Goal: Transaction & Acquisition: Purchase product/service

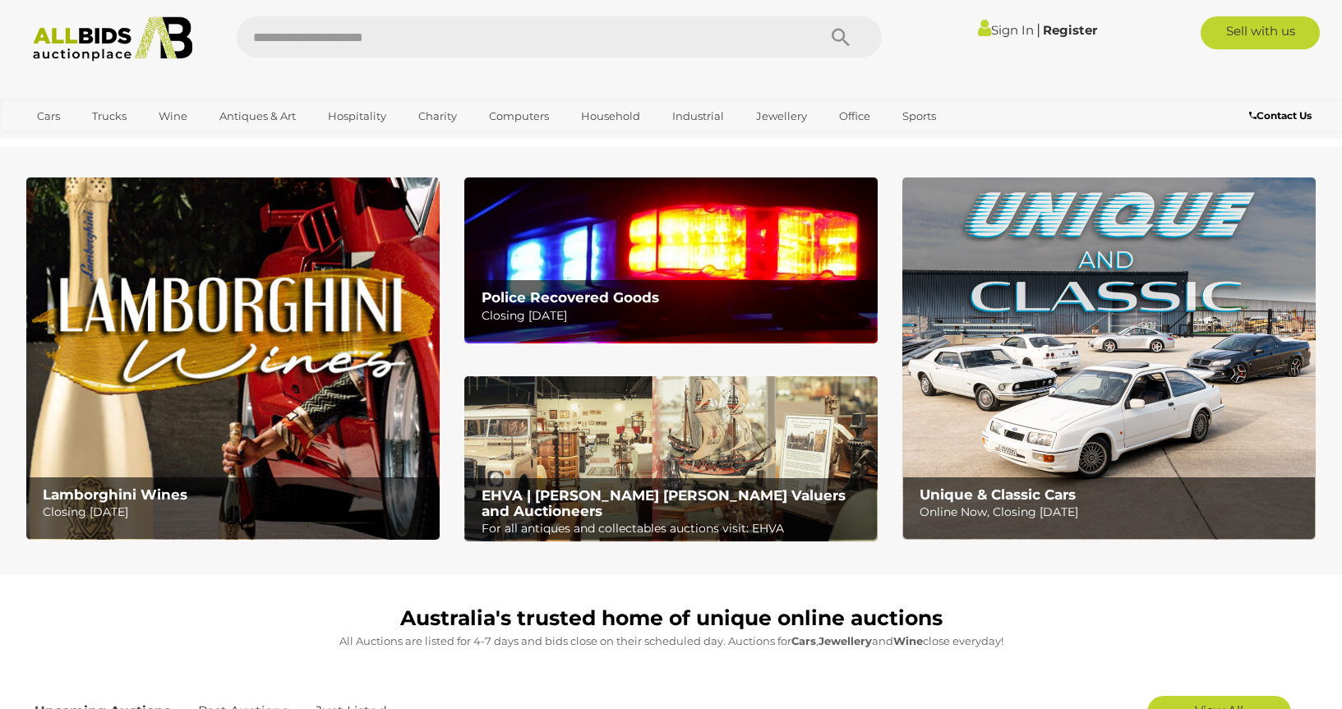
click at [989, 32] on link "Sign In" at bounding box center [1006, 30] width 56 height 16
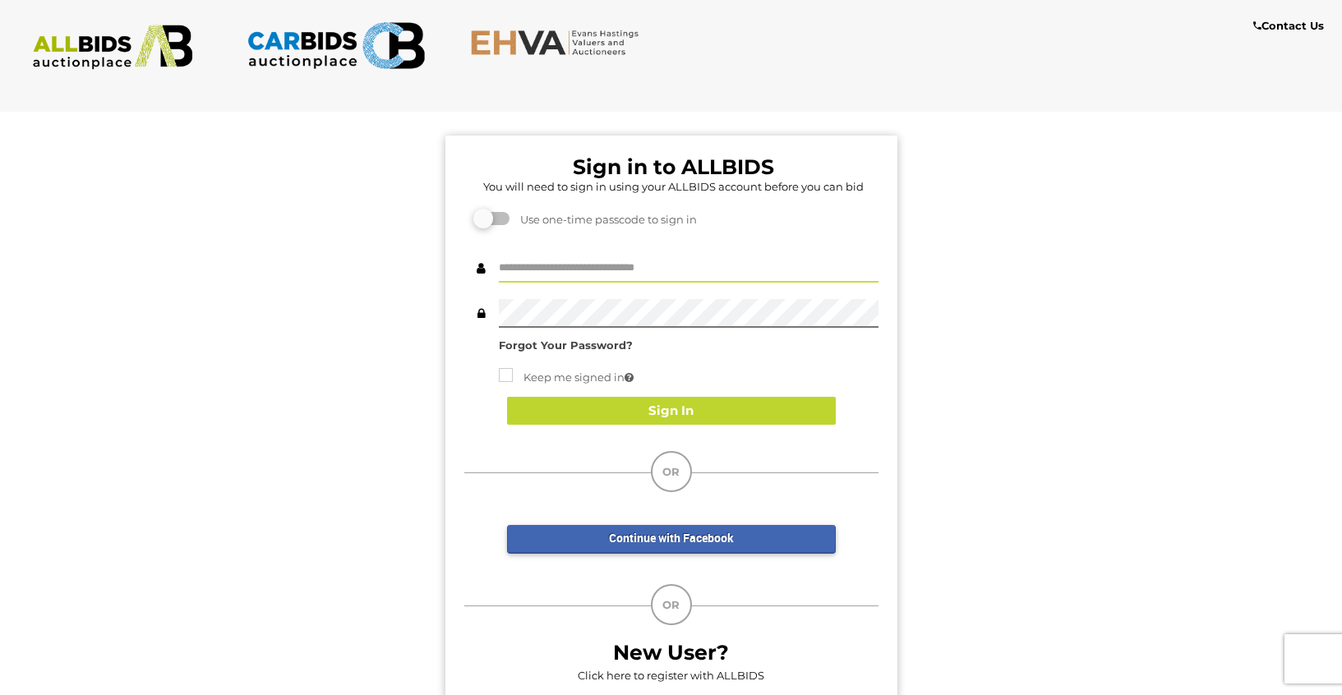
click at [572, 266] on input "text" at bounding box center [689, 268] width 380 height 29
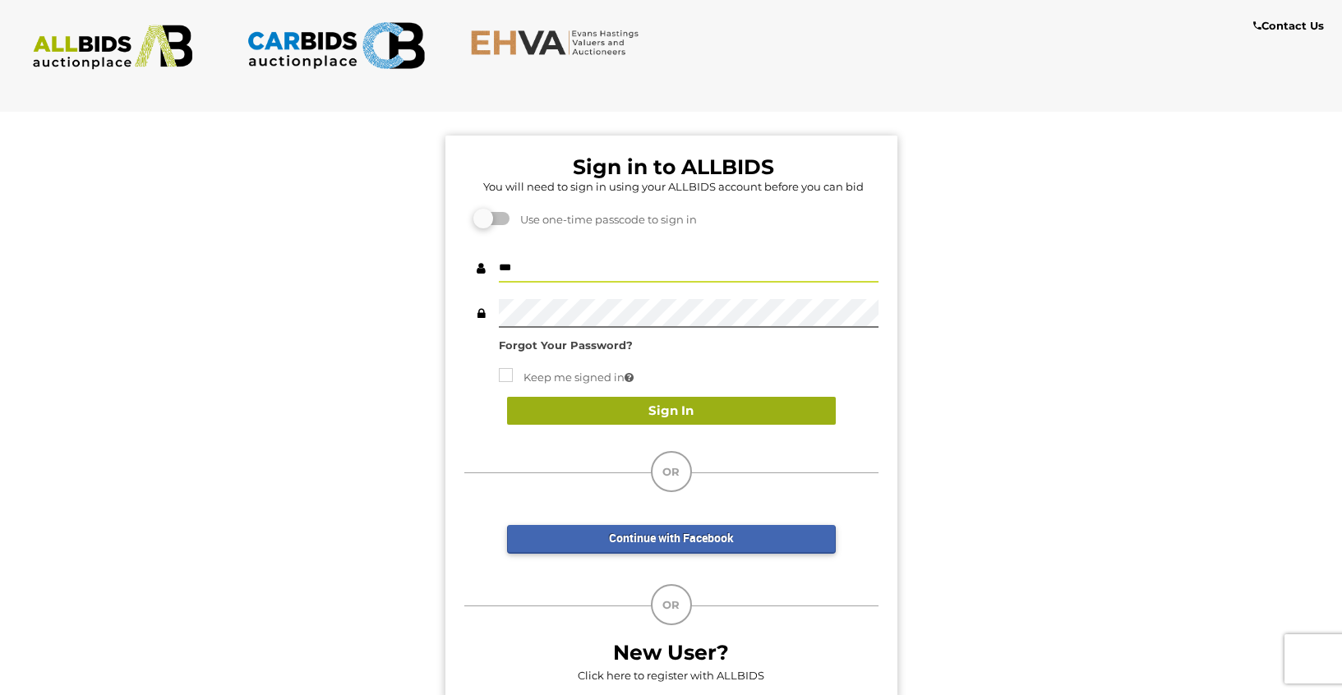
type input "***"
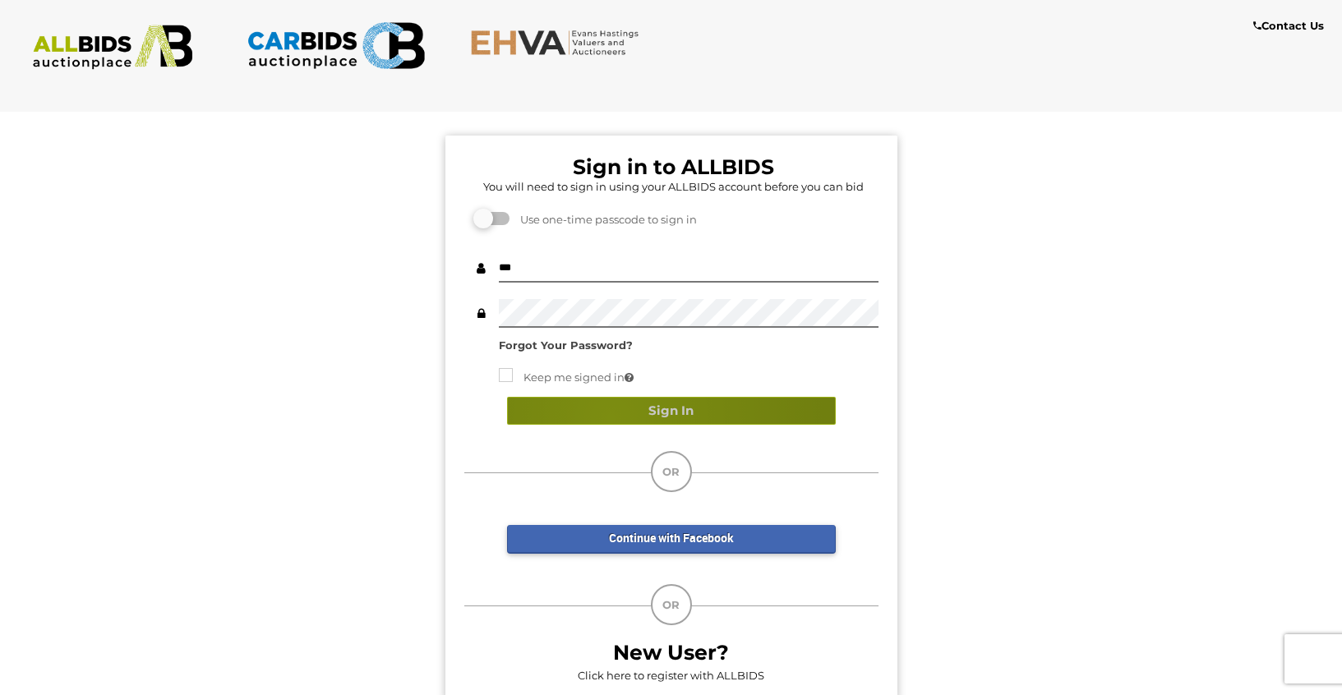
click at [610, 418] on button "Sign In" at bounding box center [671, 411] width 329 height 29
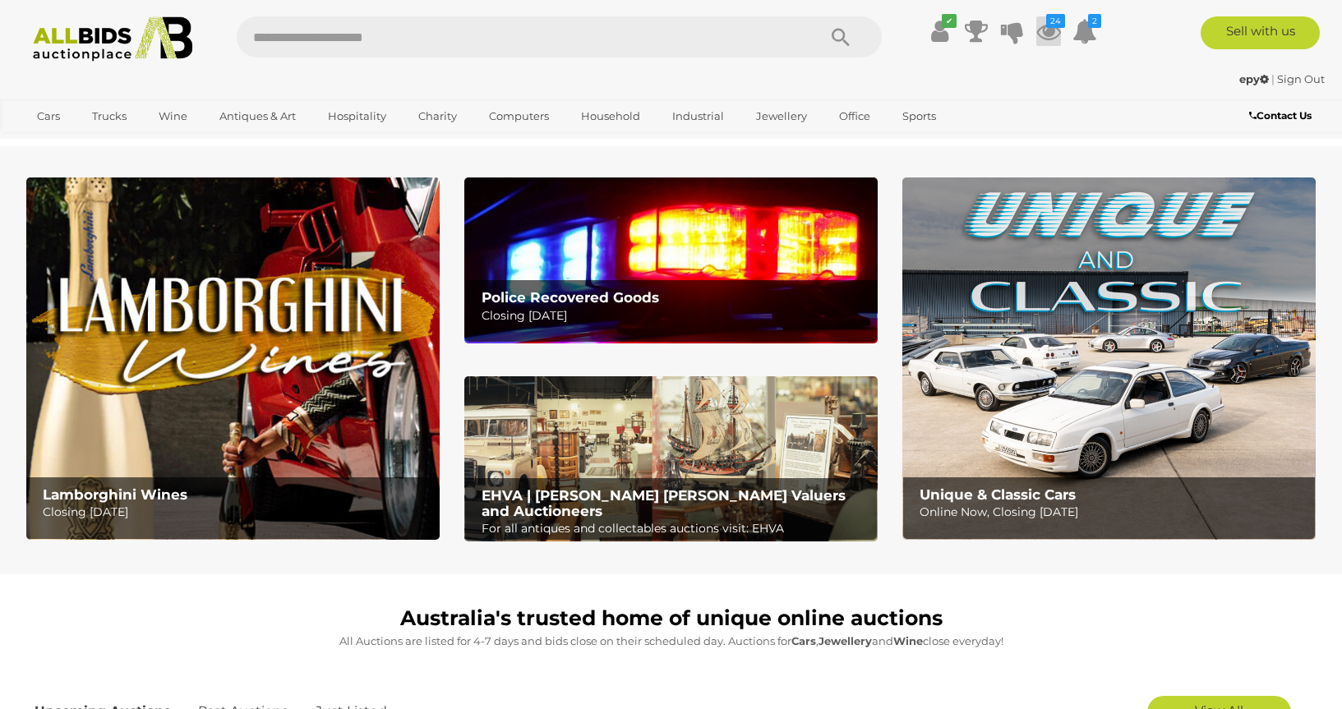
click at [1047, 29] on icon at bounding box center [1049, 31] width 25 height 30
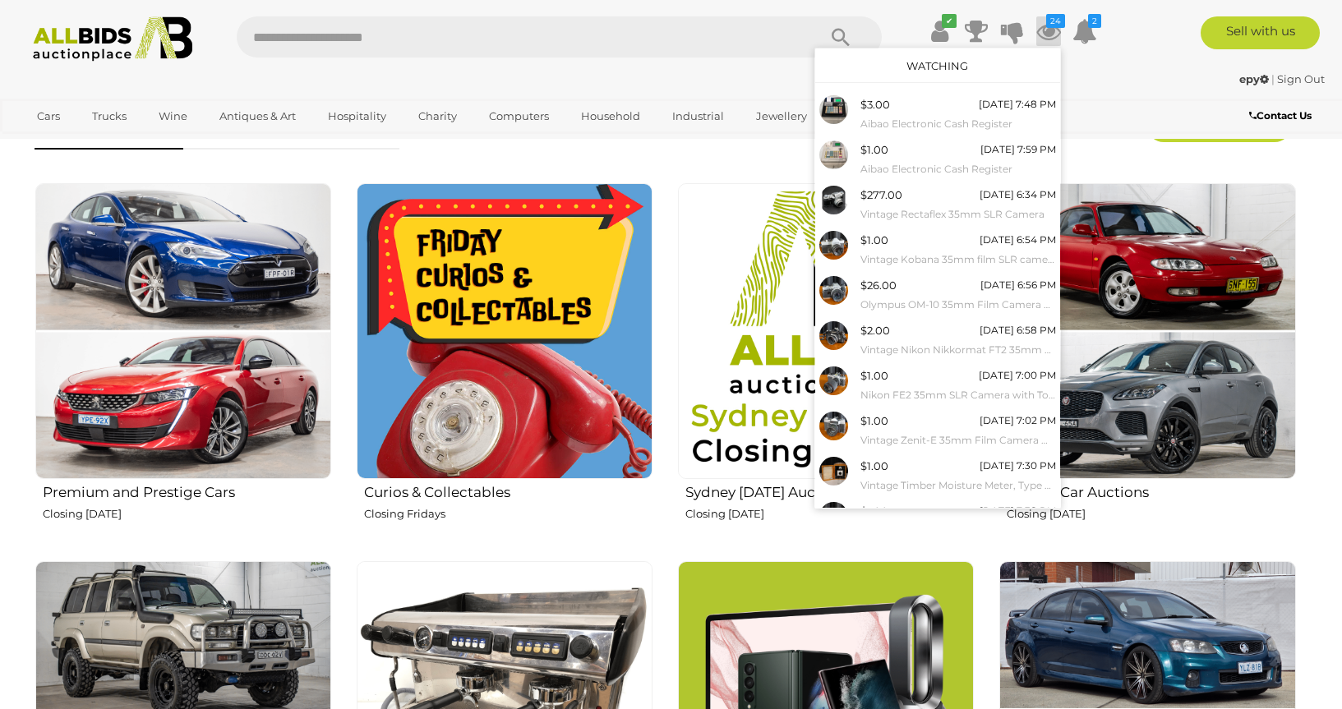
scroll to position [252, 0]
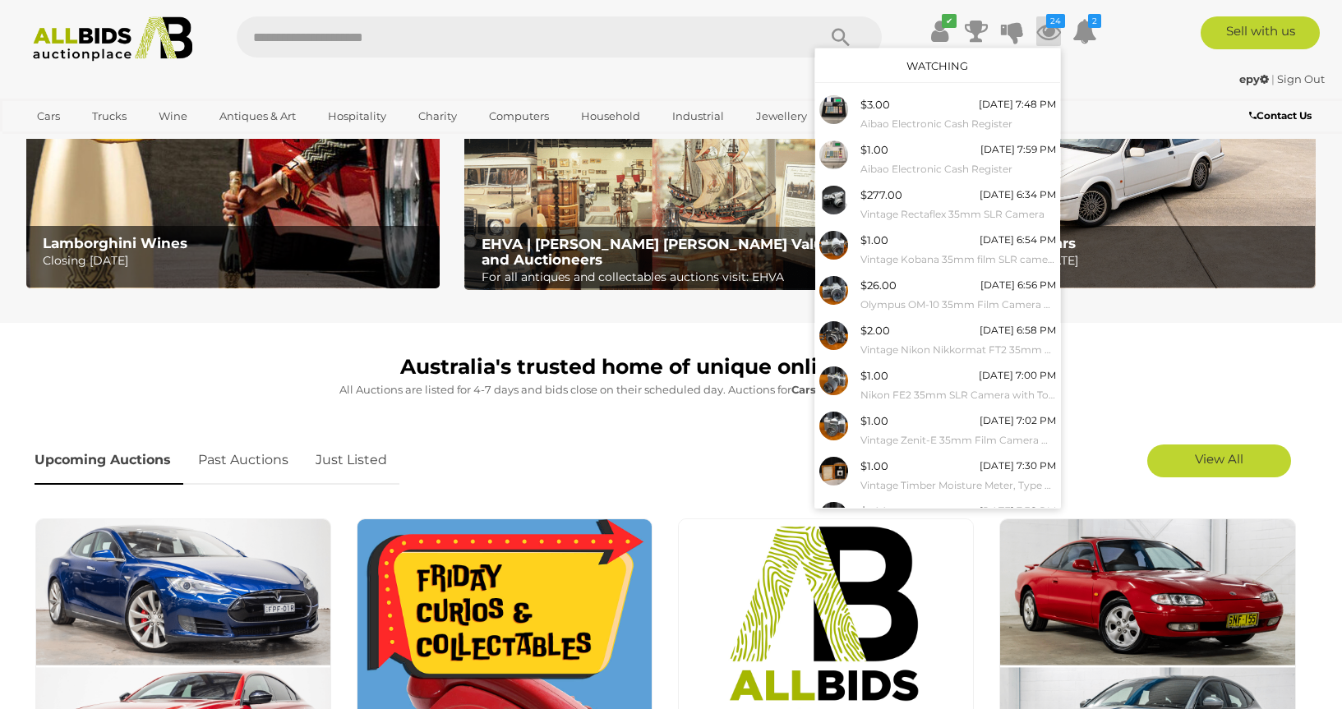
click at [344, 465] on link "Just Listed" at bounding box center [351, 461] width 96 height 49
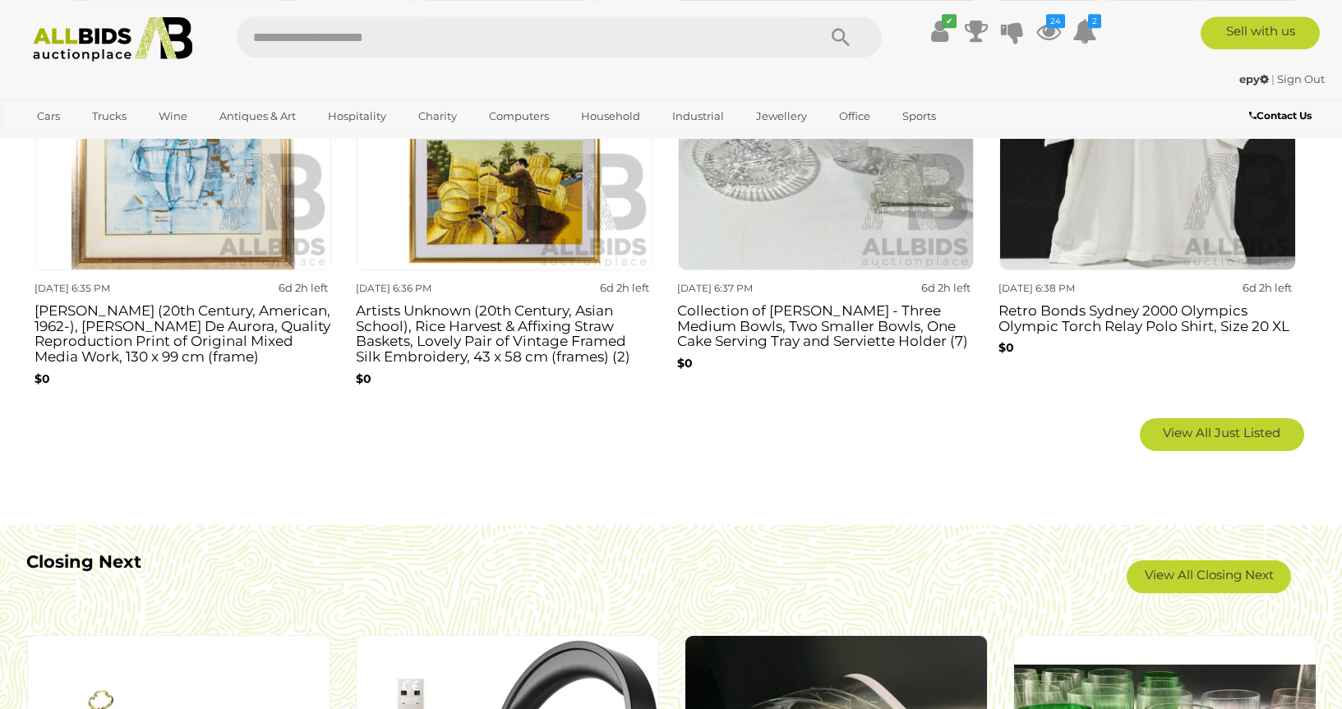
scroll to position [1258, 0]
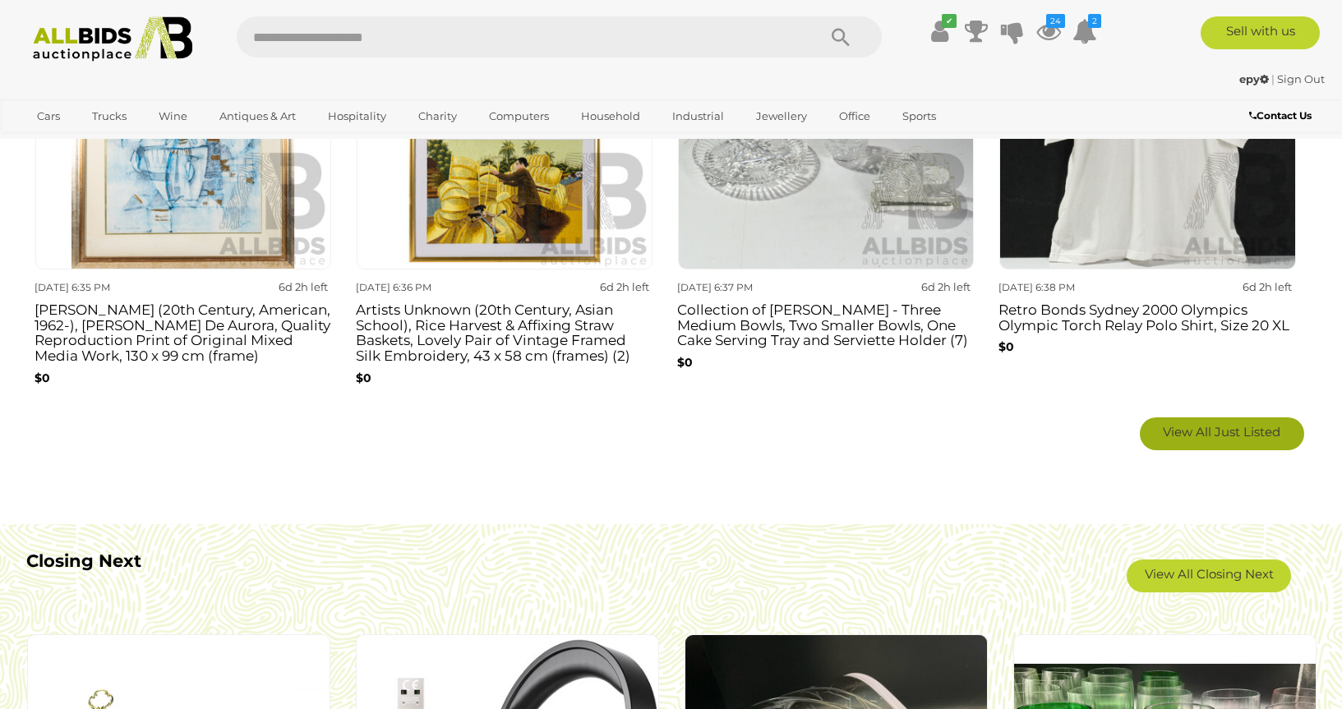
click at [1227, 432] on span "View All Just Listed" at bounding box center [1222, 432] width 118 height 16
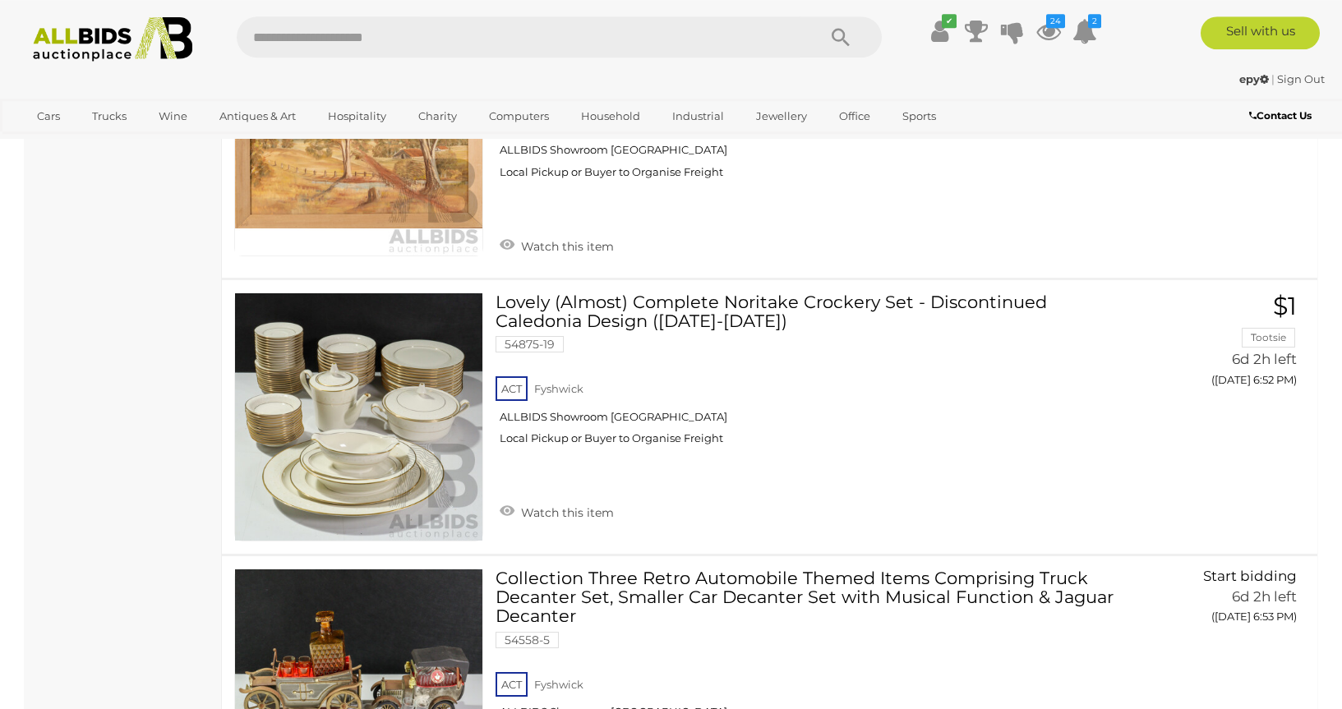
scroll to position [5868, 0]
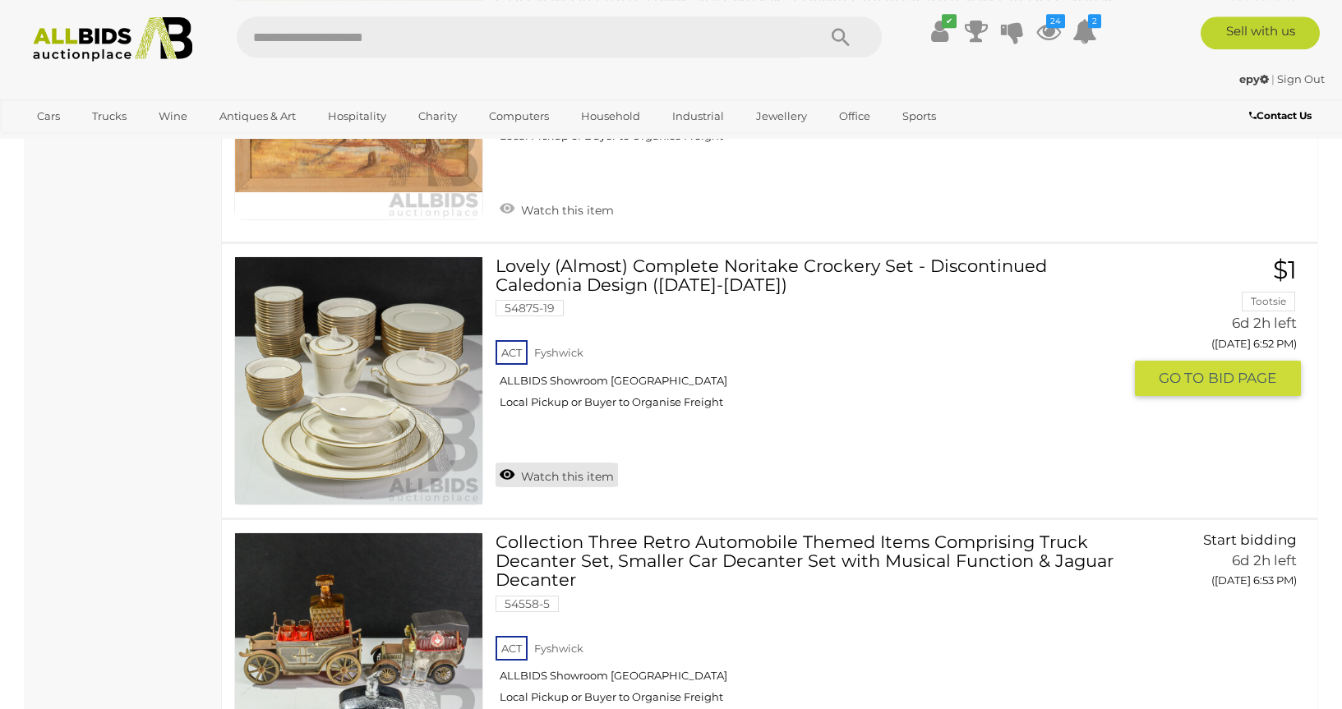
click at [604, 463] on link "Watch this item" at bounding box center [557, 475] width 122 height 25
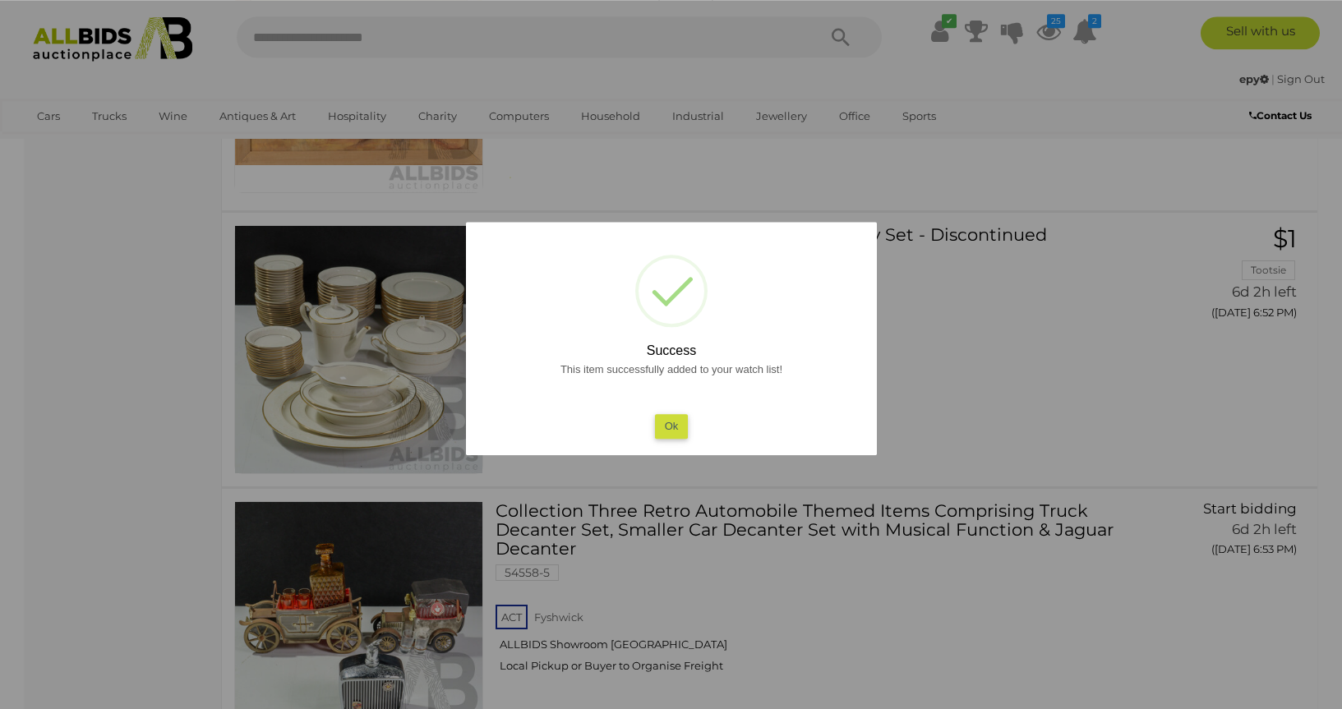
click at [671, 421] on button "Ok" at bounding box center [671, 426] width 34 height 24
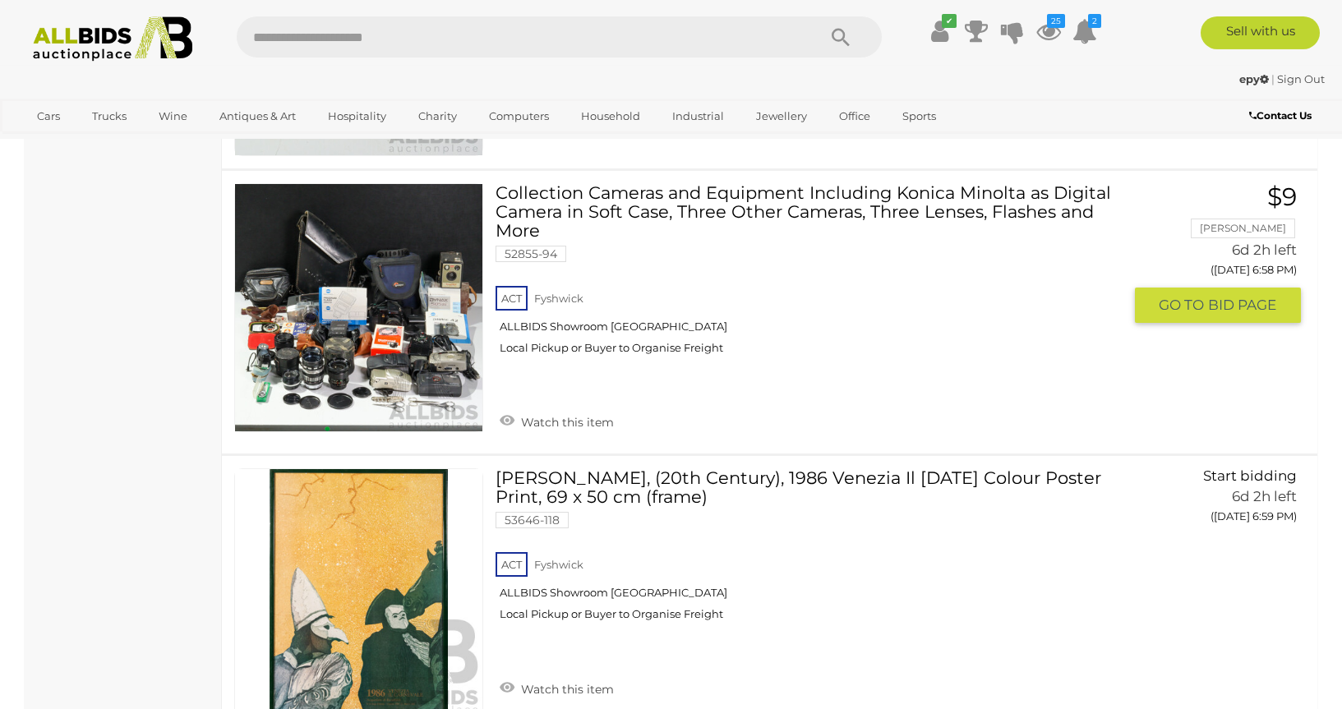
scroll to position [7629, 0]
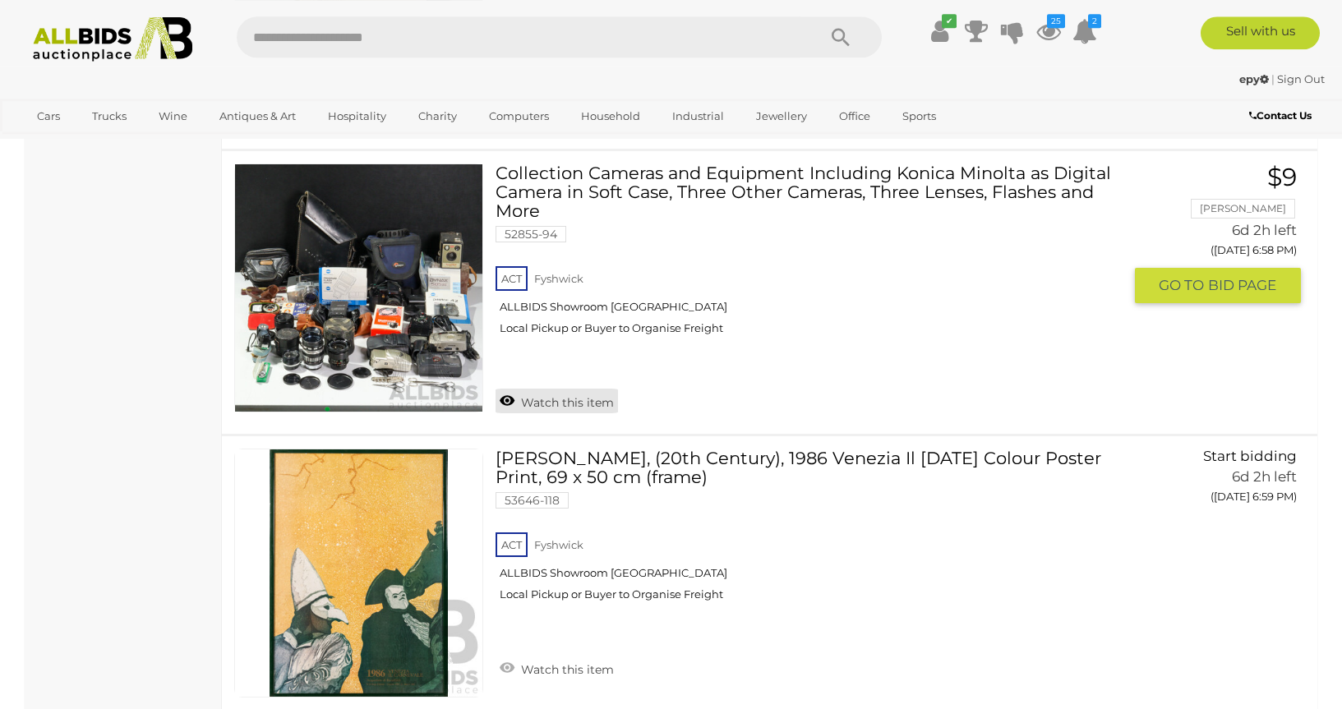
click at [555, 389] on link "Watch this item" at bounding box center [557, 401] width 122 height 25
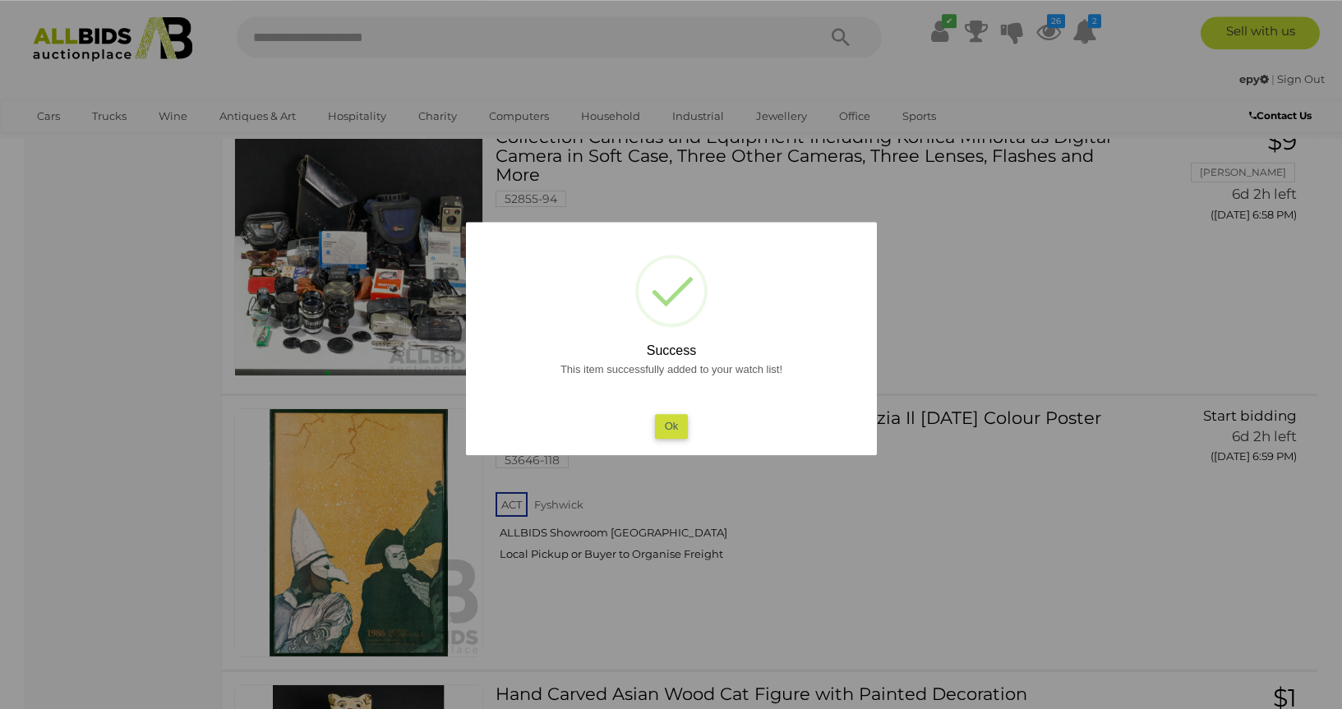
click at [668, 428] on button "Ok" at bounding box center [671, 426] width 34 height 24
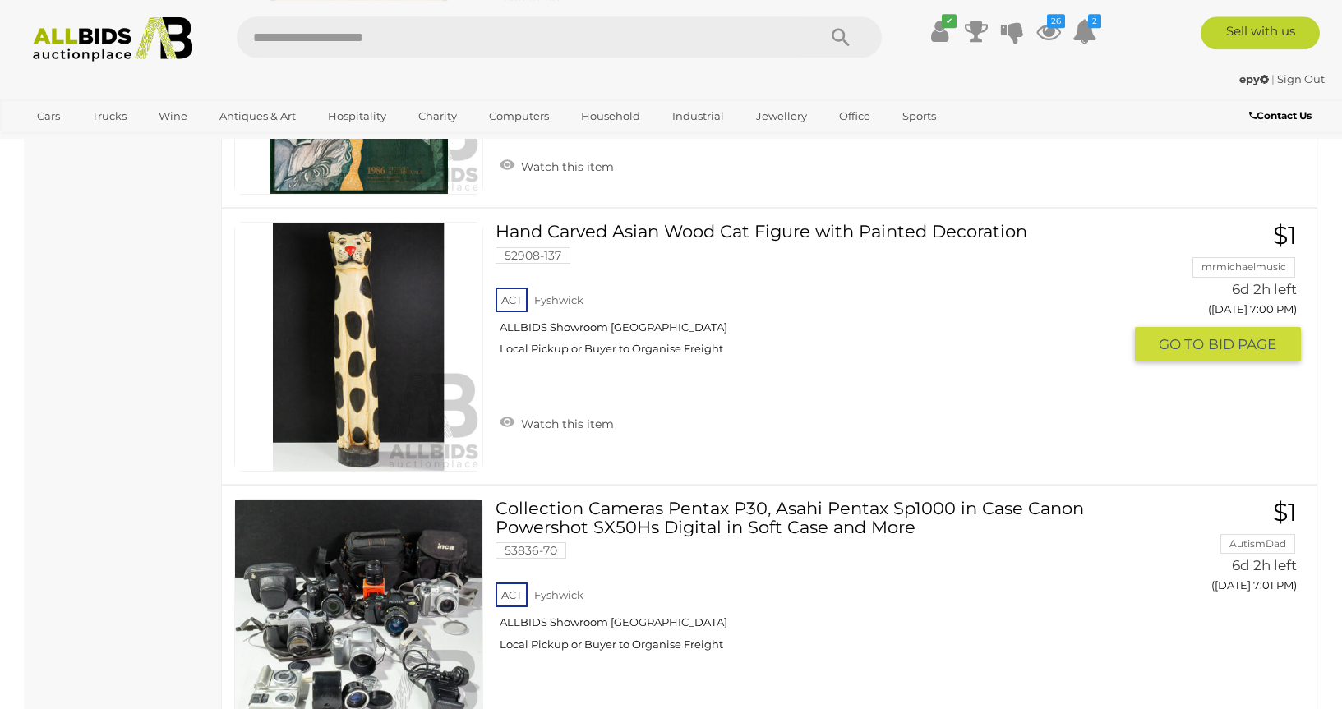
scroll to position [8384, 0]
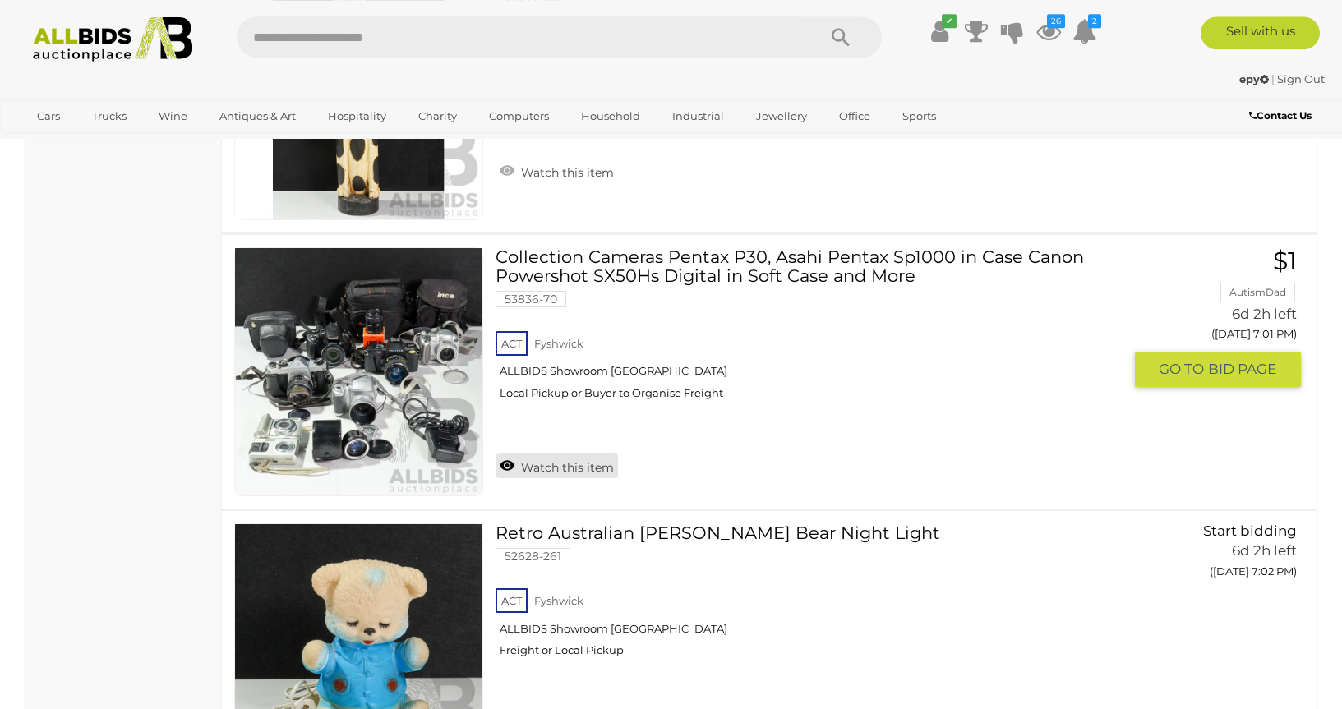
click at [543, 454] on link "Watch this item" at bounding box center [557, 466] width 122 height 25
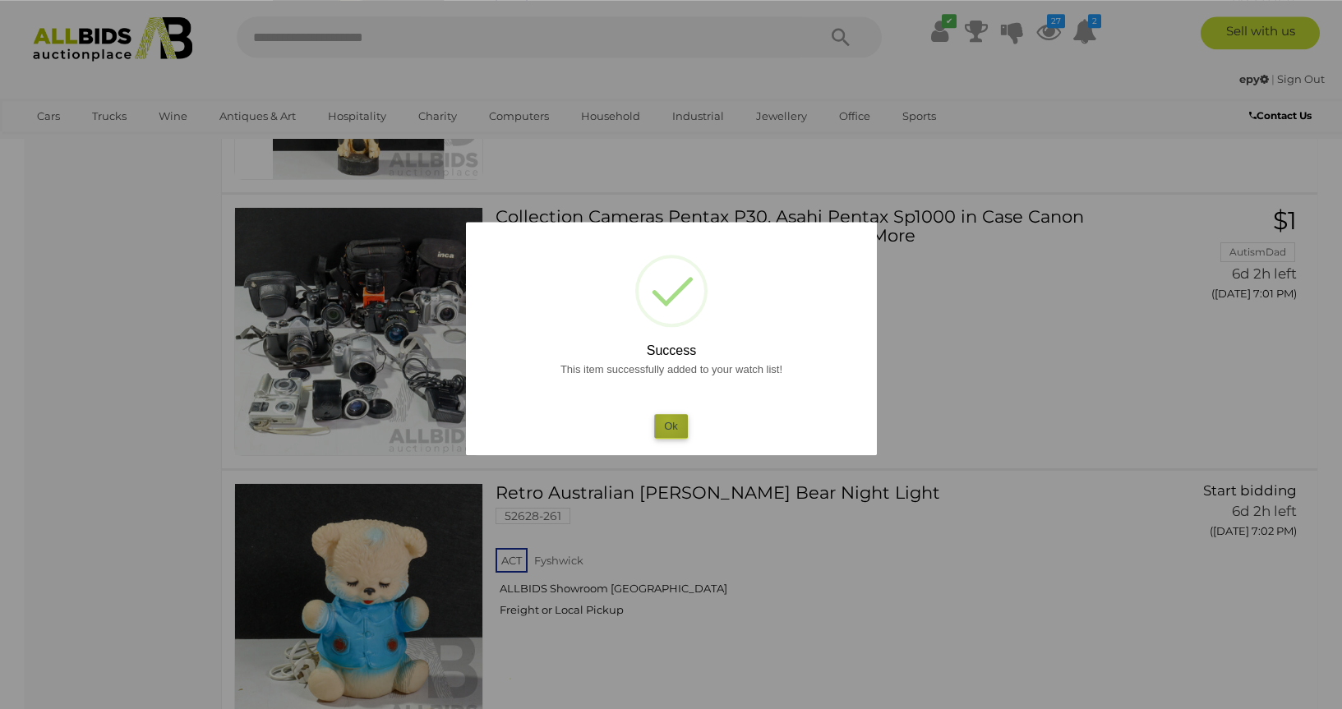
click at [668, 420] on button "Ok" at bounding box center [671, 426] width 34 height 24
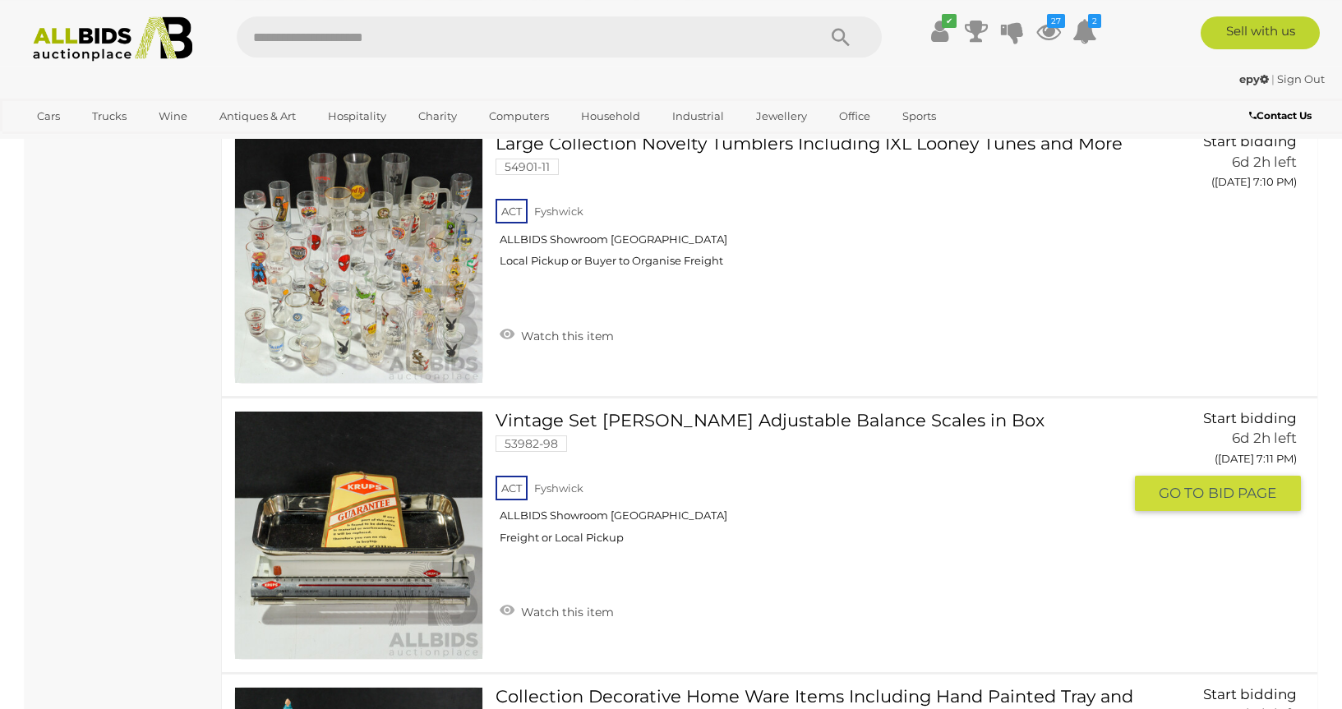
scroll to position [11067, 0]
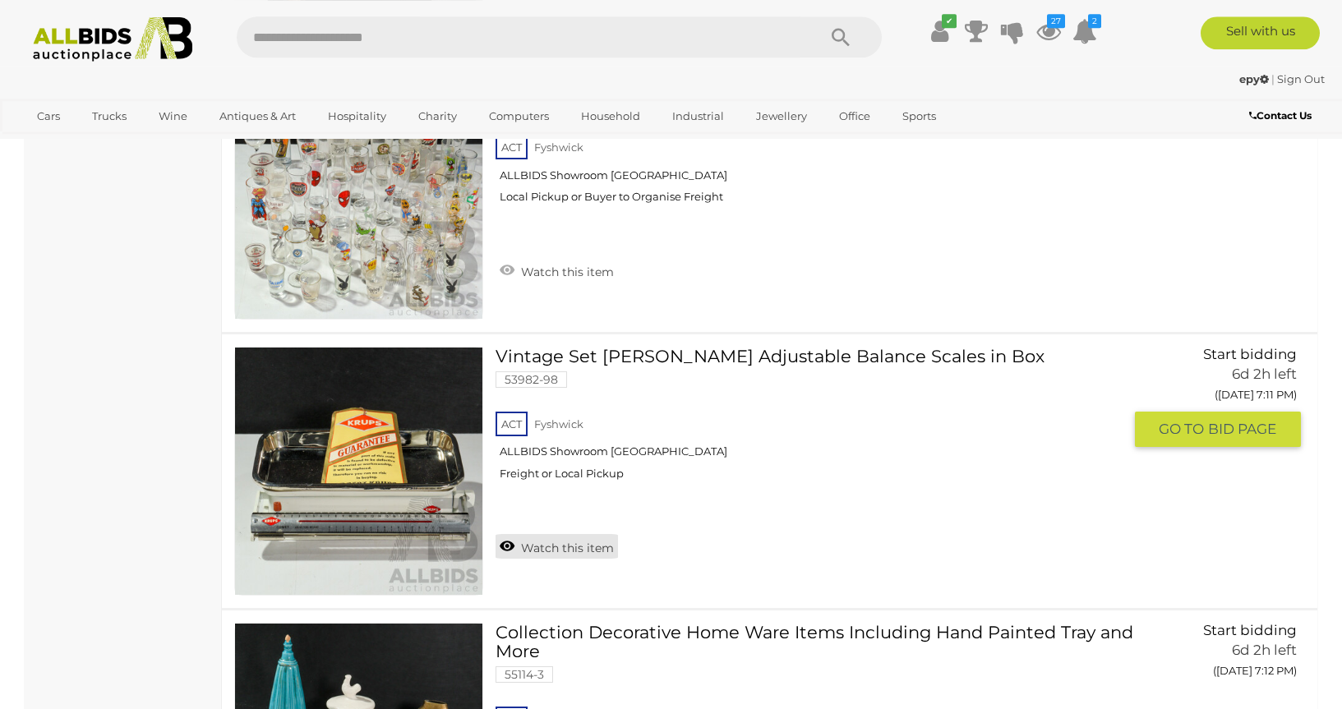
click at [550, 534] on link "Watch this item" at bounding box center [557, 546] width 122 height 25
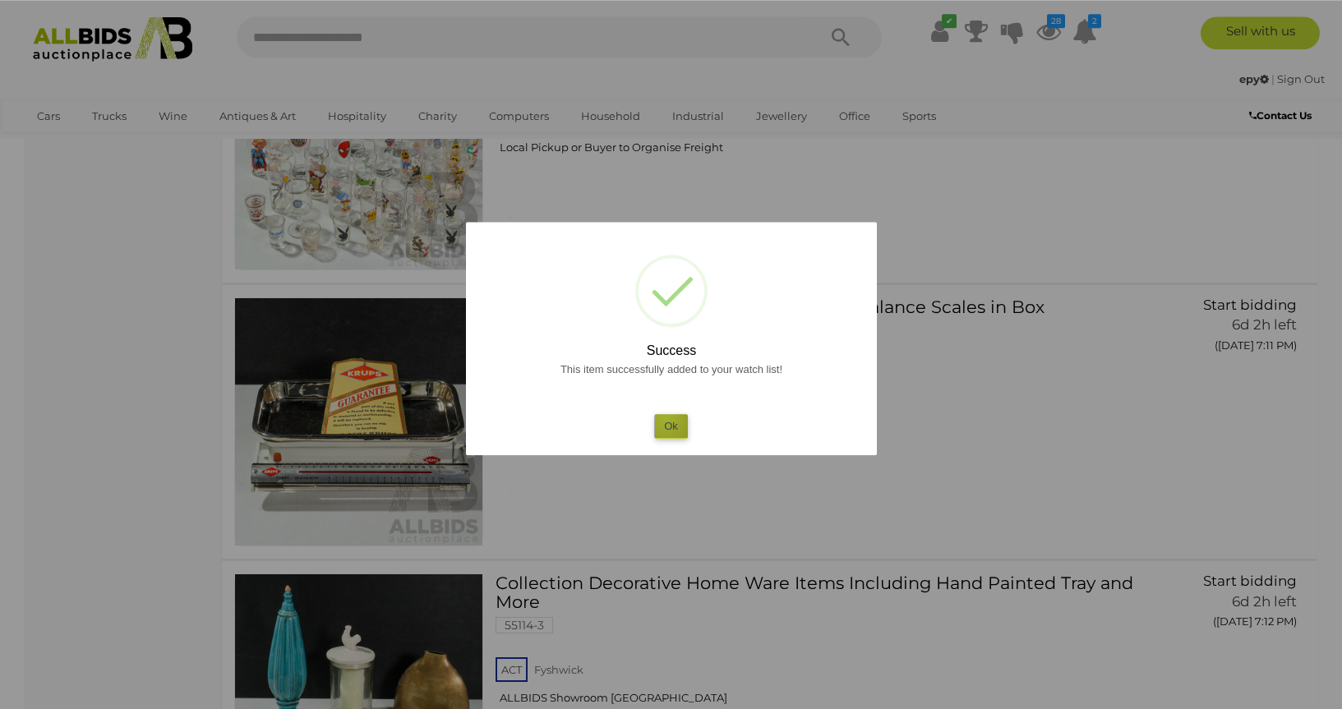
click at [666, 418] on button "Ok" at bounding box center [671, 426] width 34 height 24
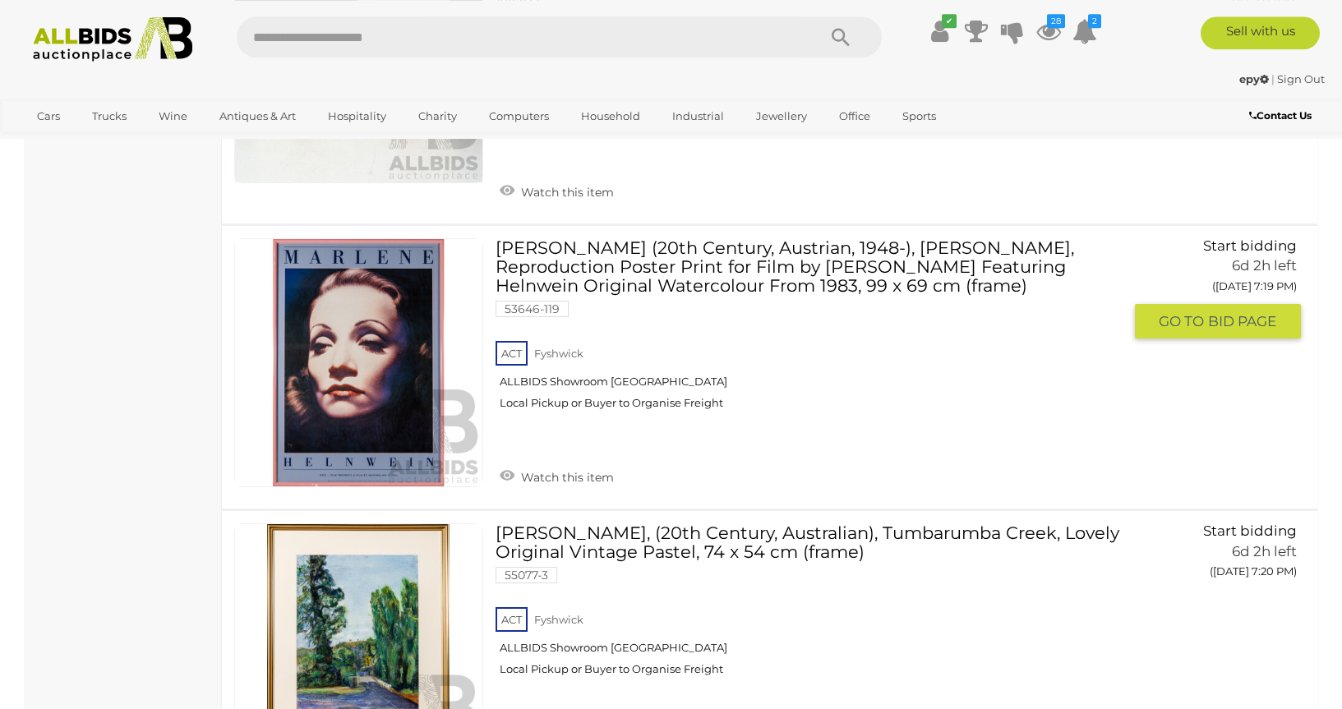
scroll to position [13750, 0]
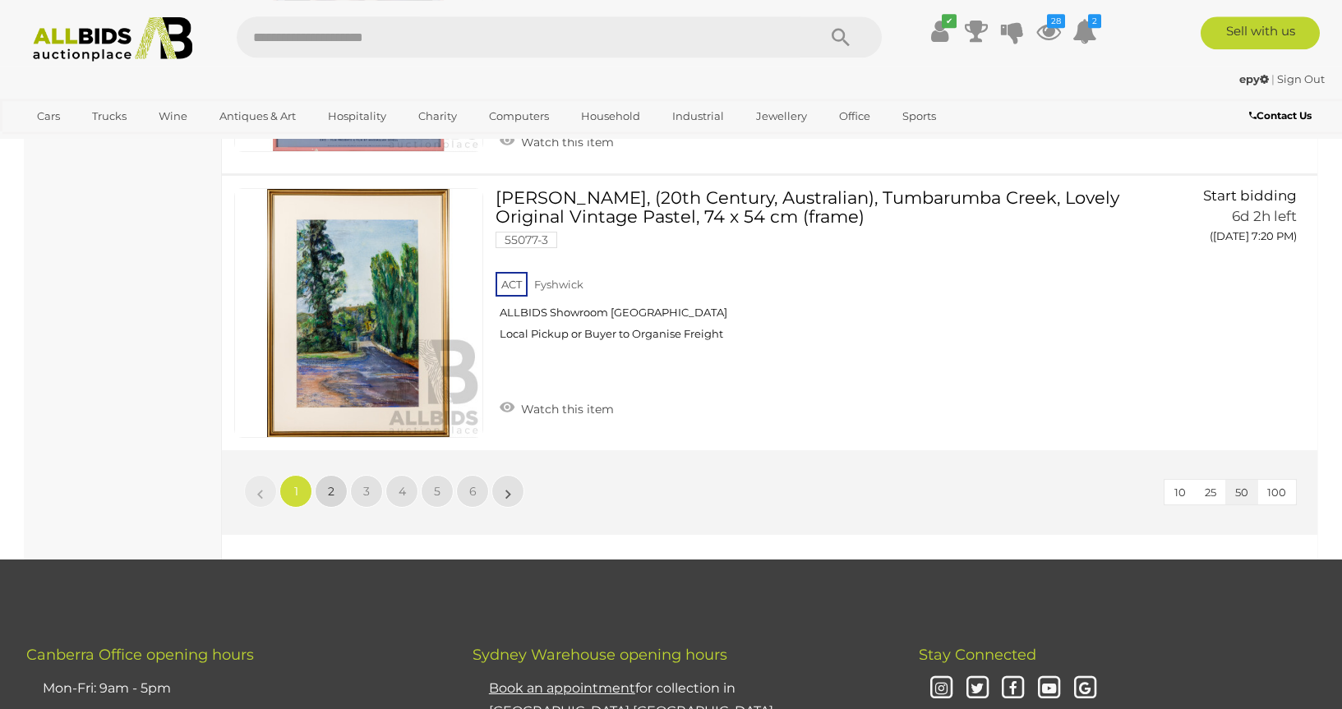
click at [322, 475] on link "2" at bounding box center [331, 491] width 33 height 33
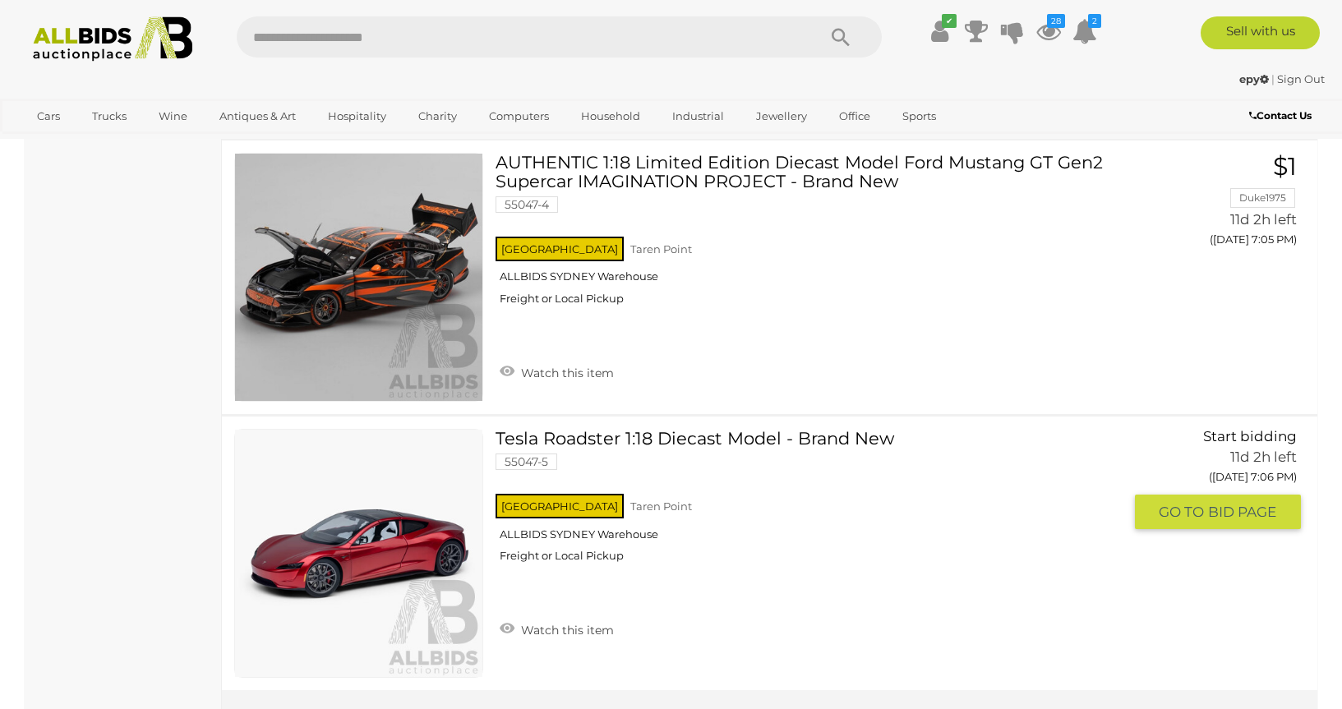
scroll to position [13920, 0]
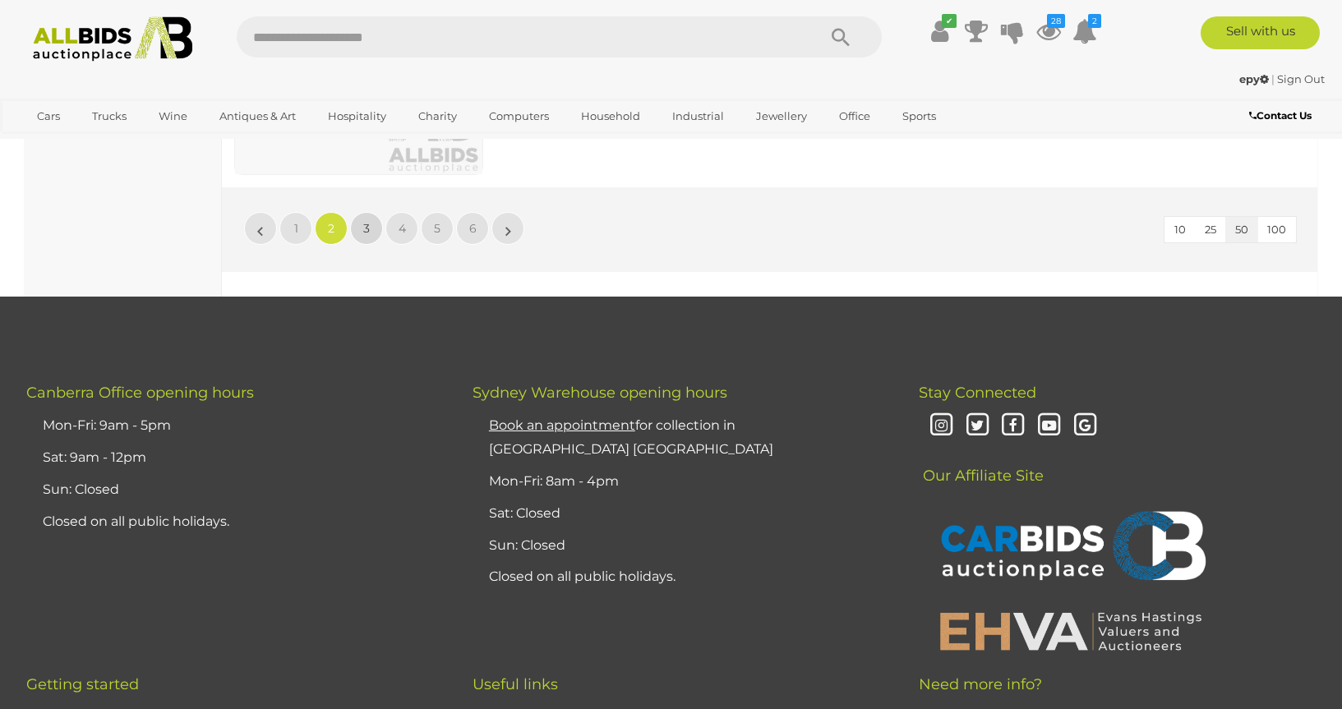
click at [367, 224] on span "3" at bounding box center [366, 228] width 7 height 15
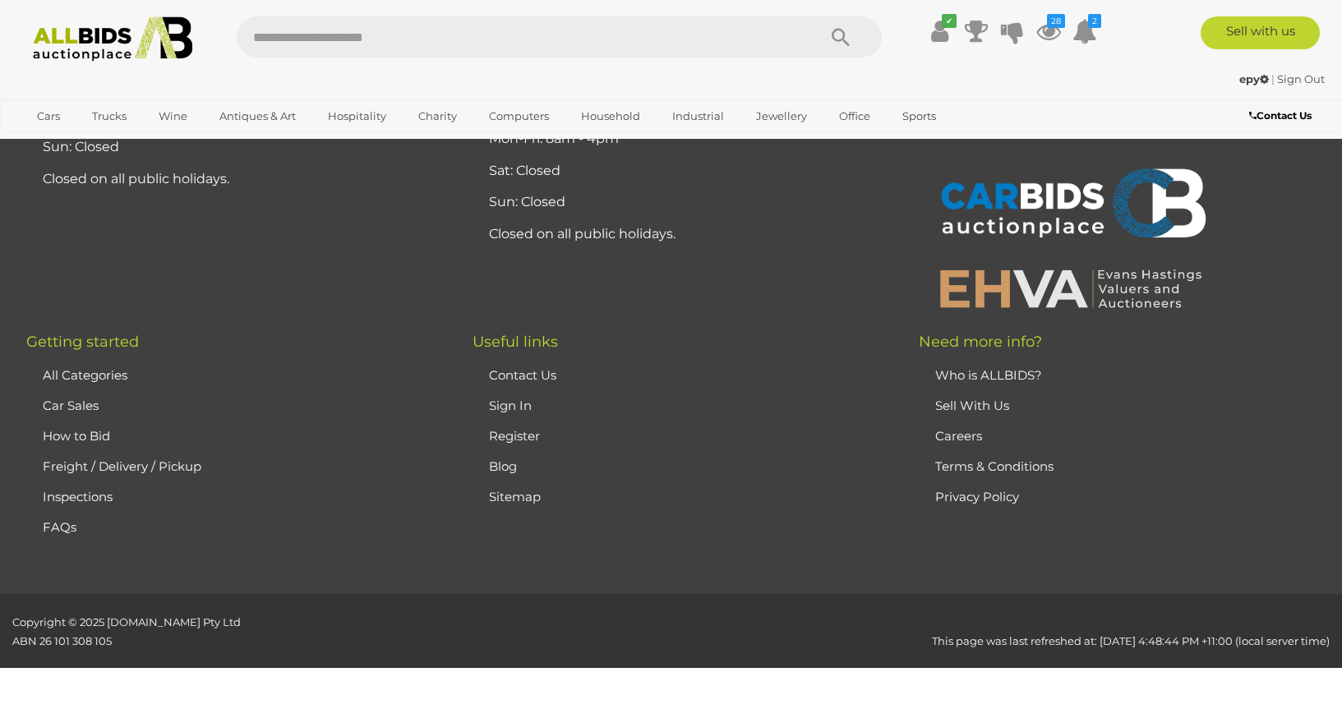
scroll to position [0, 0]
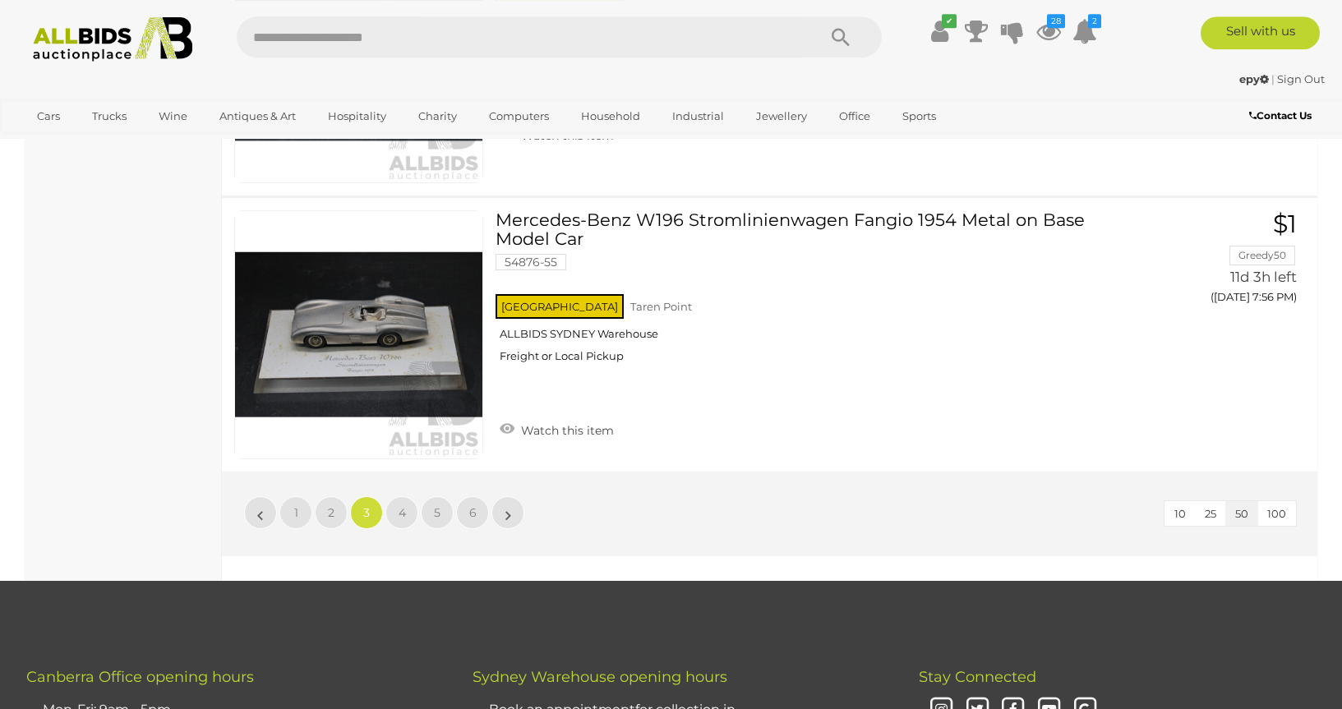
scroll to position [13517, 0]
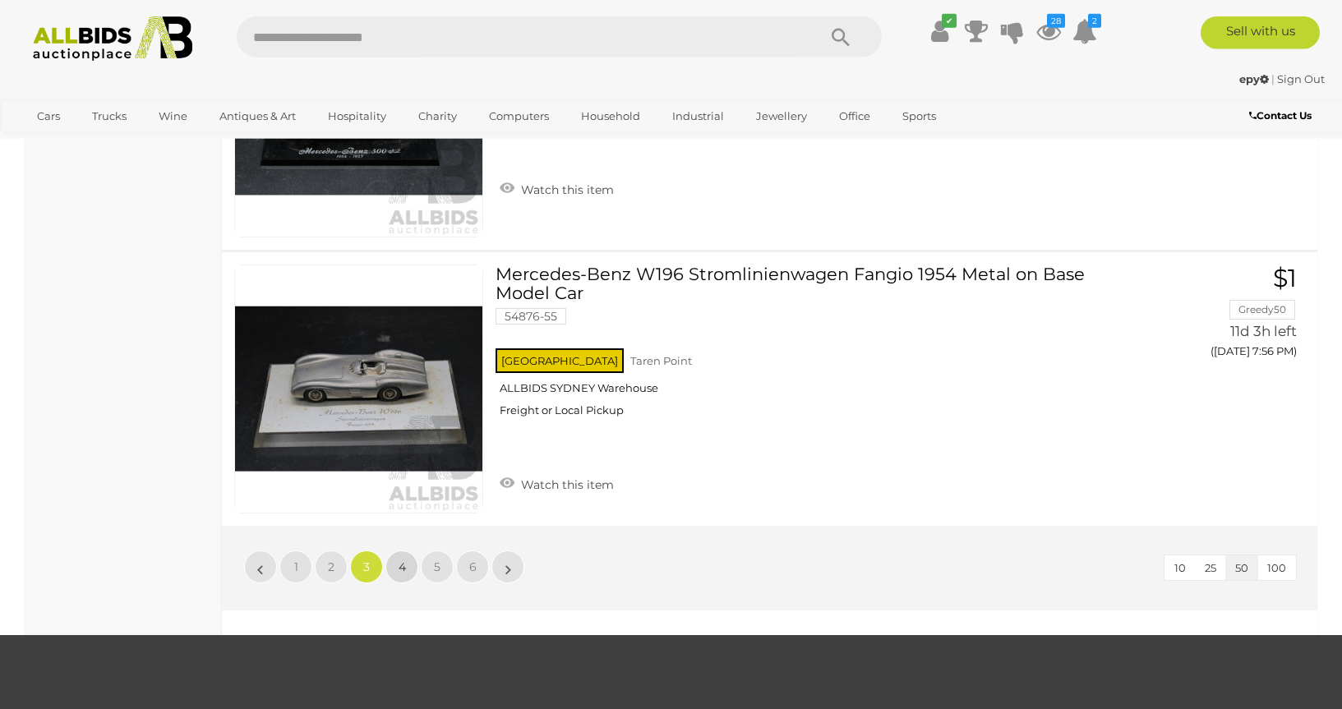
click at [400, 571] on span "4" at bounding box center [402, 567] width 7 height 15
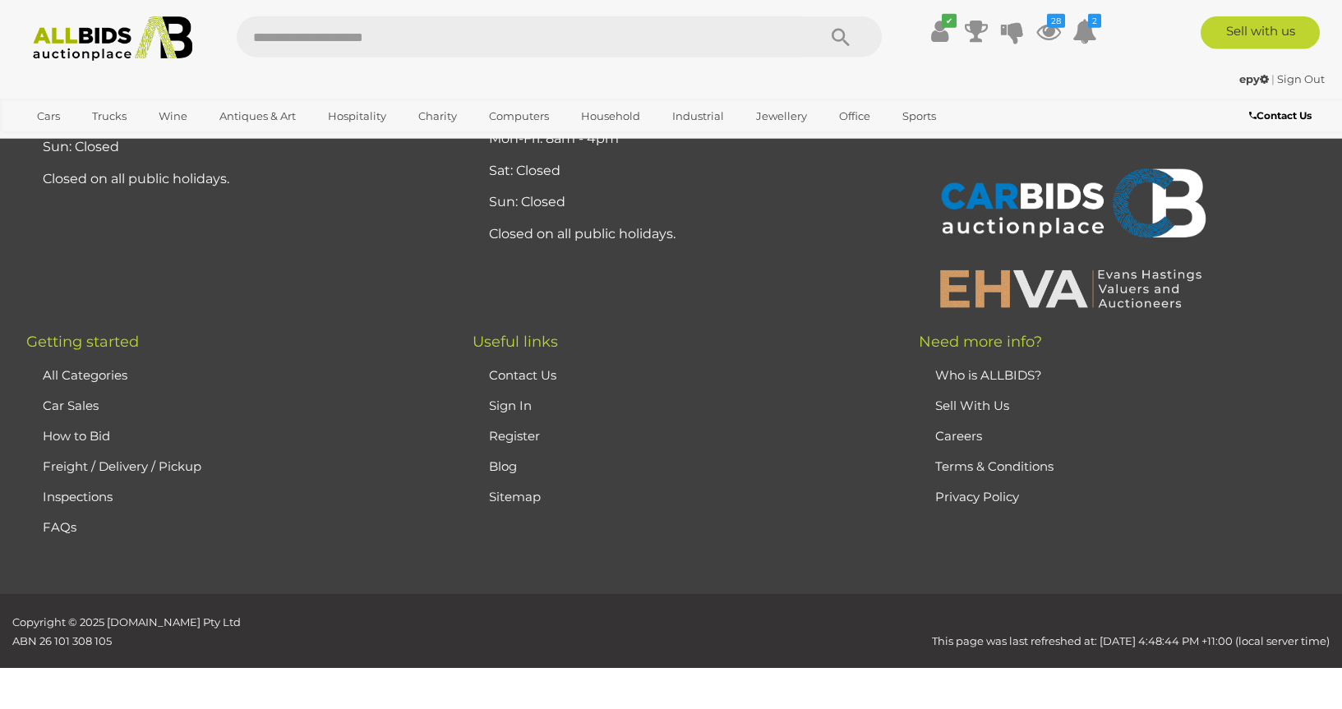
scroll to position [0, 0]
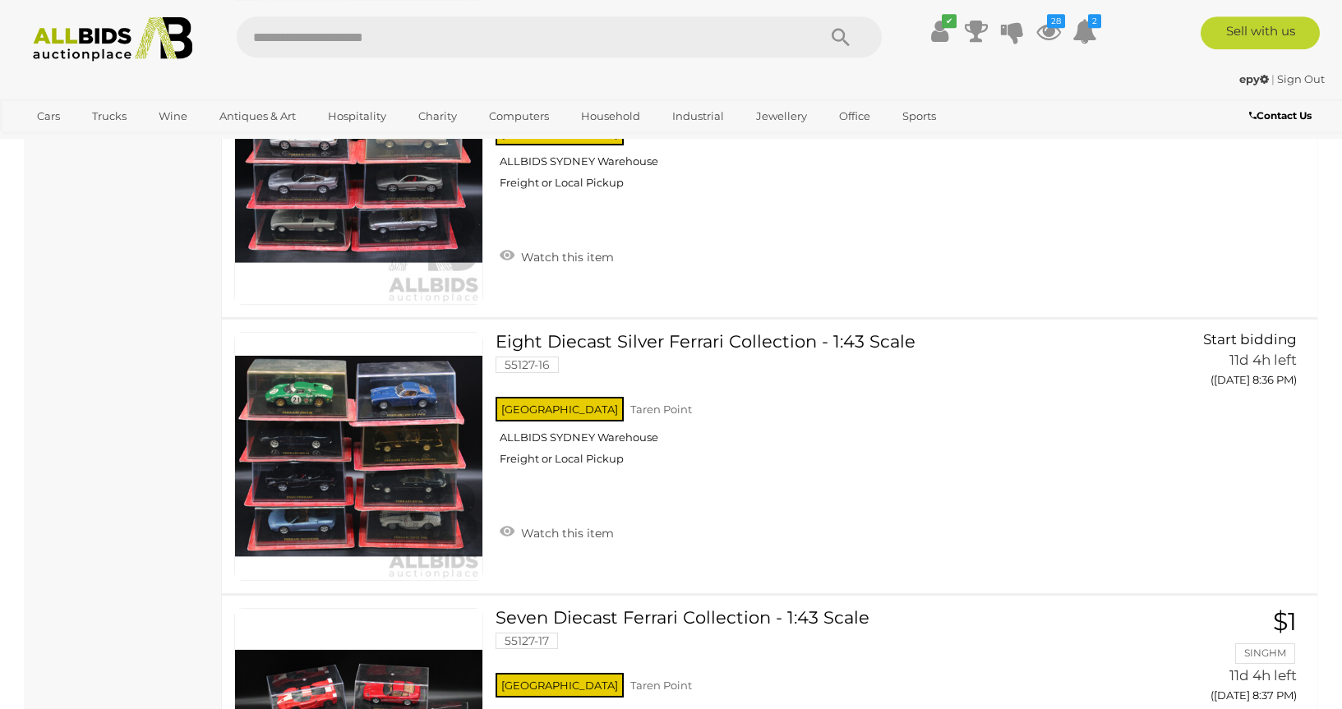
scroll to position [13624, 0]
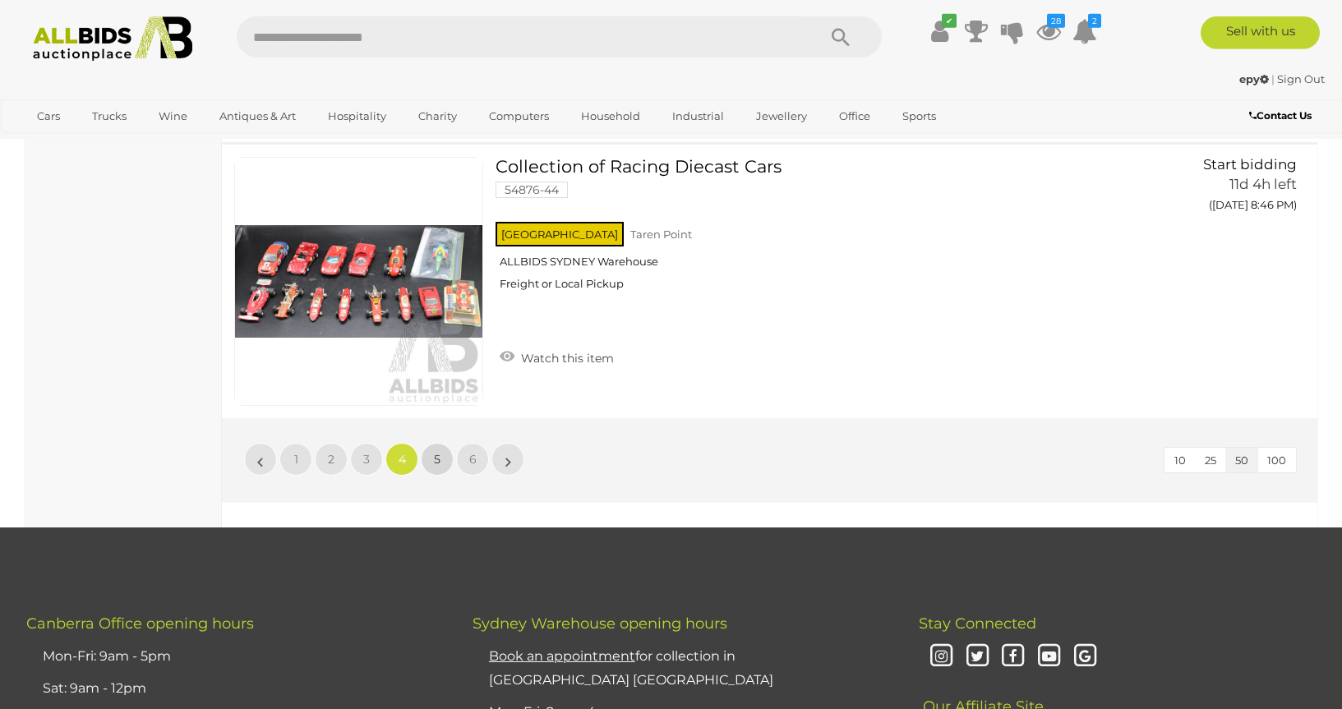
click at [437, 454] on span "5" at bounding box center [437, 459] width 7 height 15
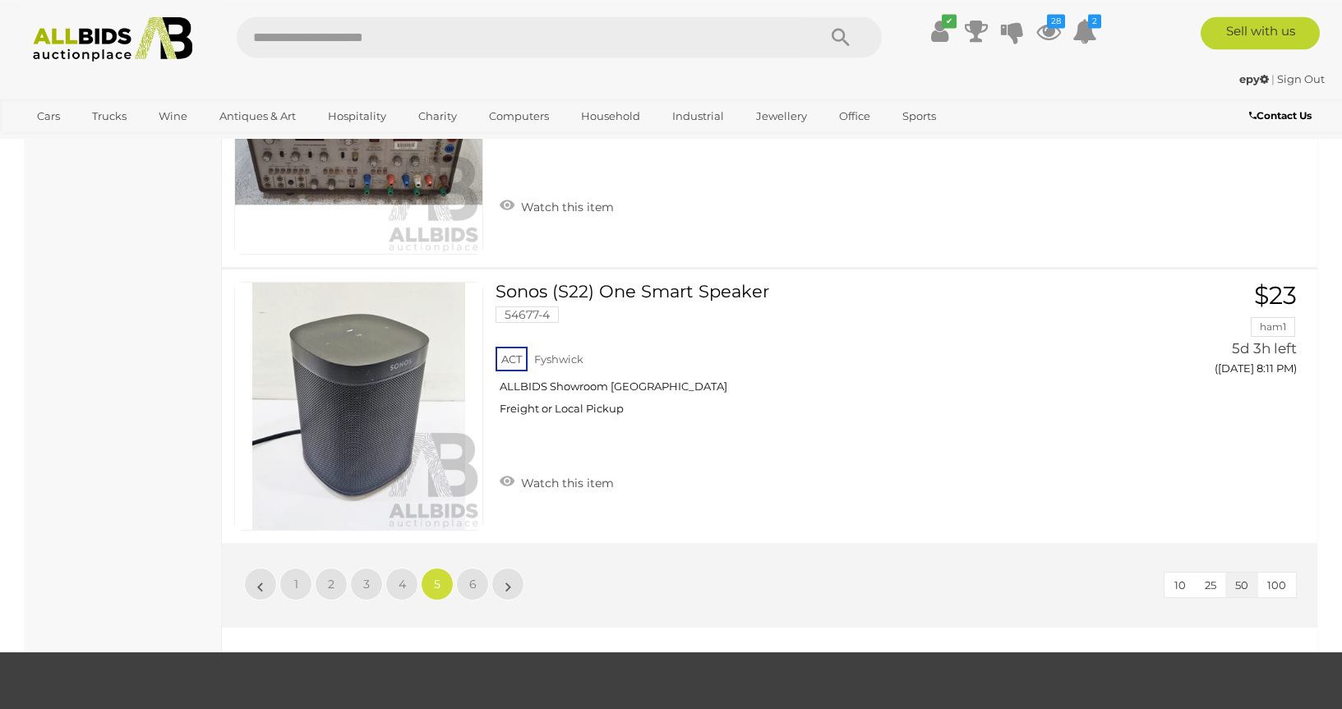
scroll to position [13606, 0]
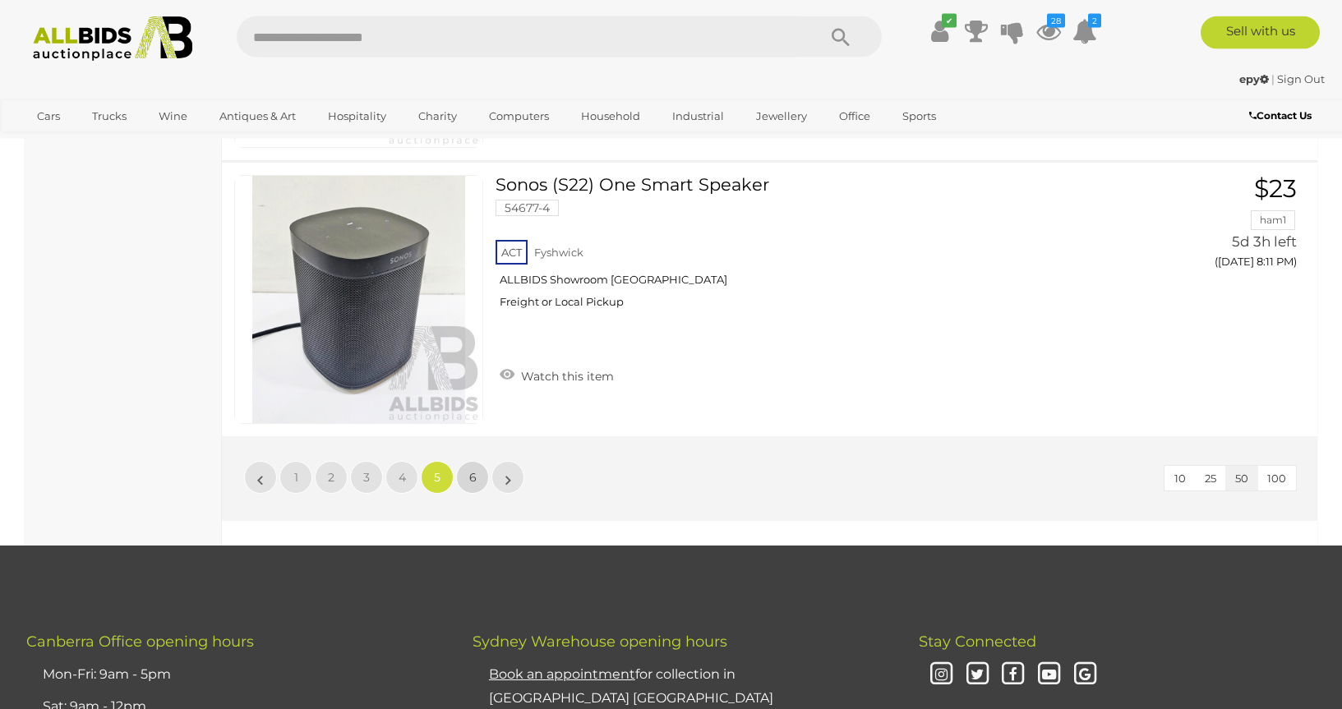
click at [474, 470] on span "6" at bounding box center [472, 477] width 7 height 15
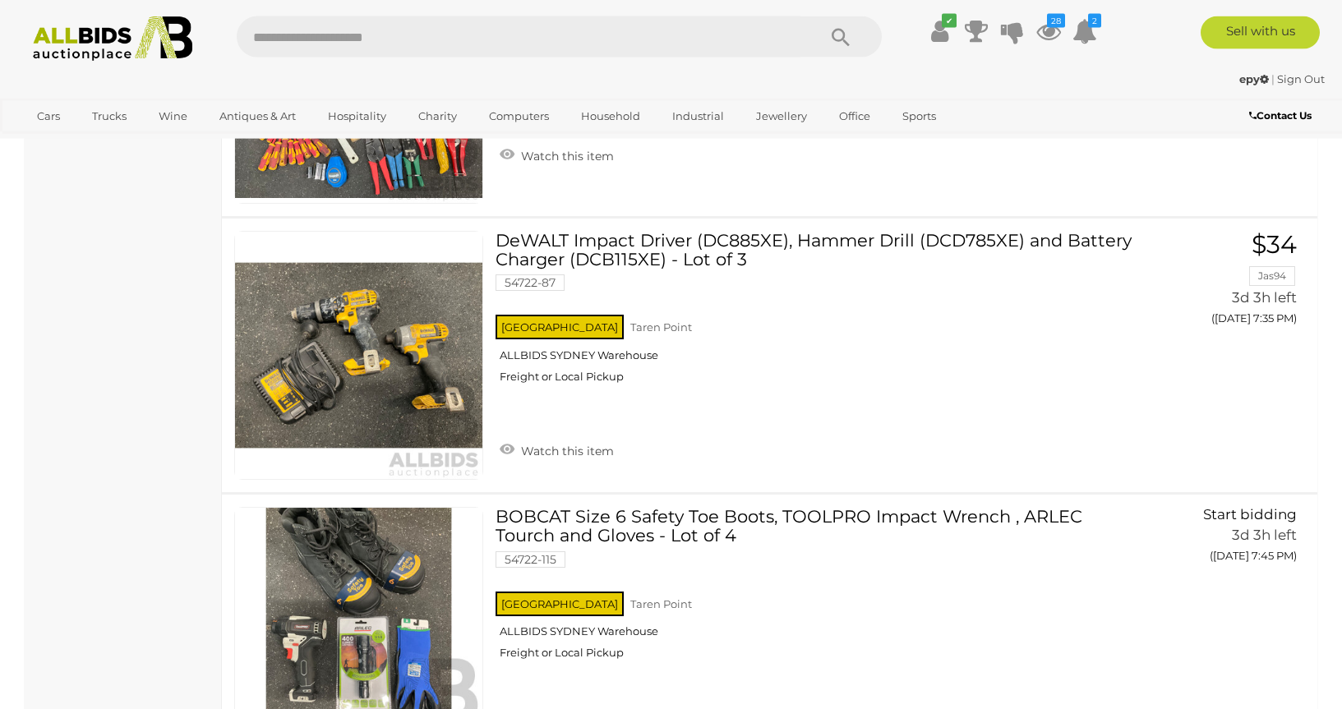
scroll to position [9898, 0]
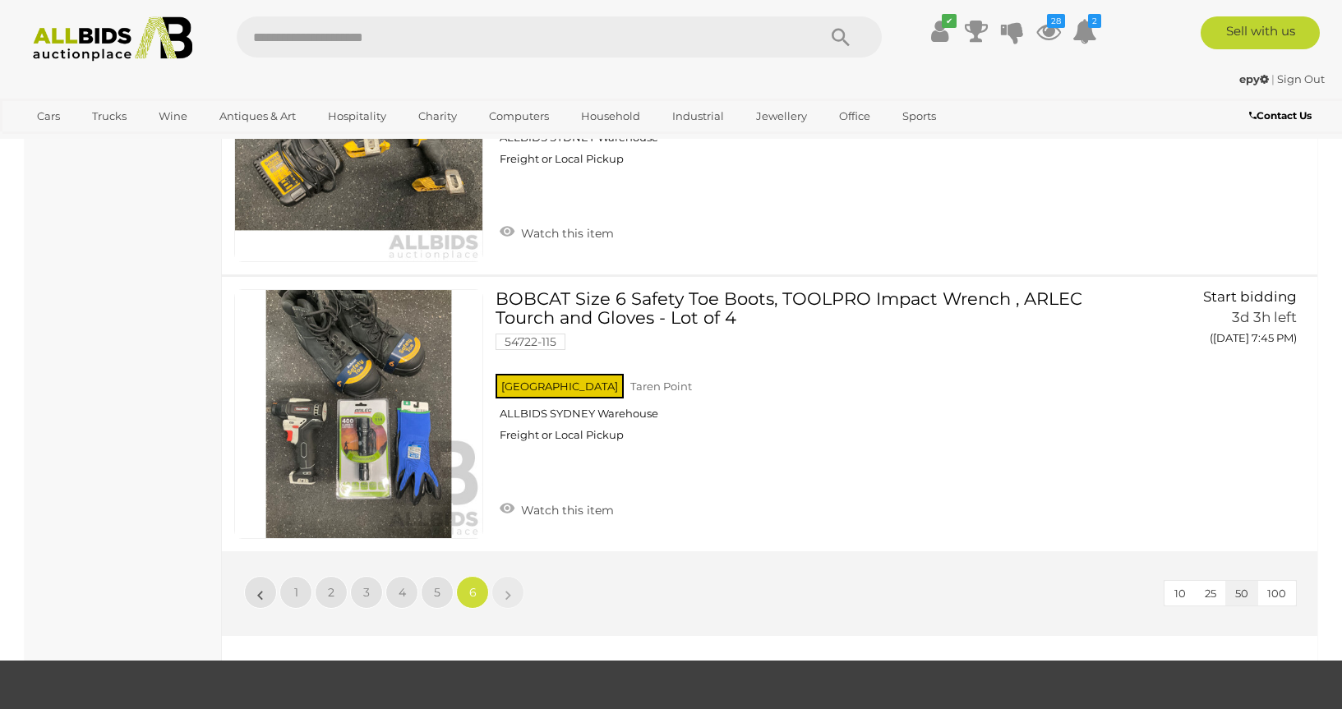
click at [62, 38] on img at bounding box center [113, 38] width 178 height 45
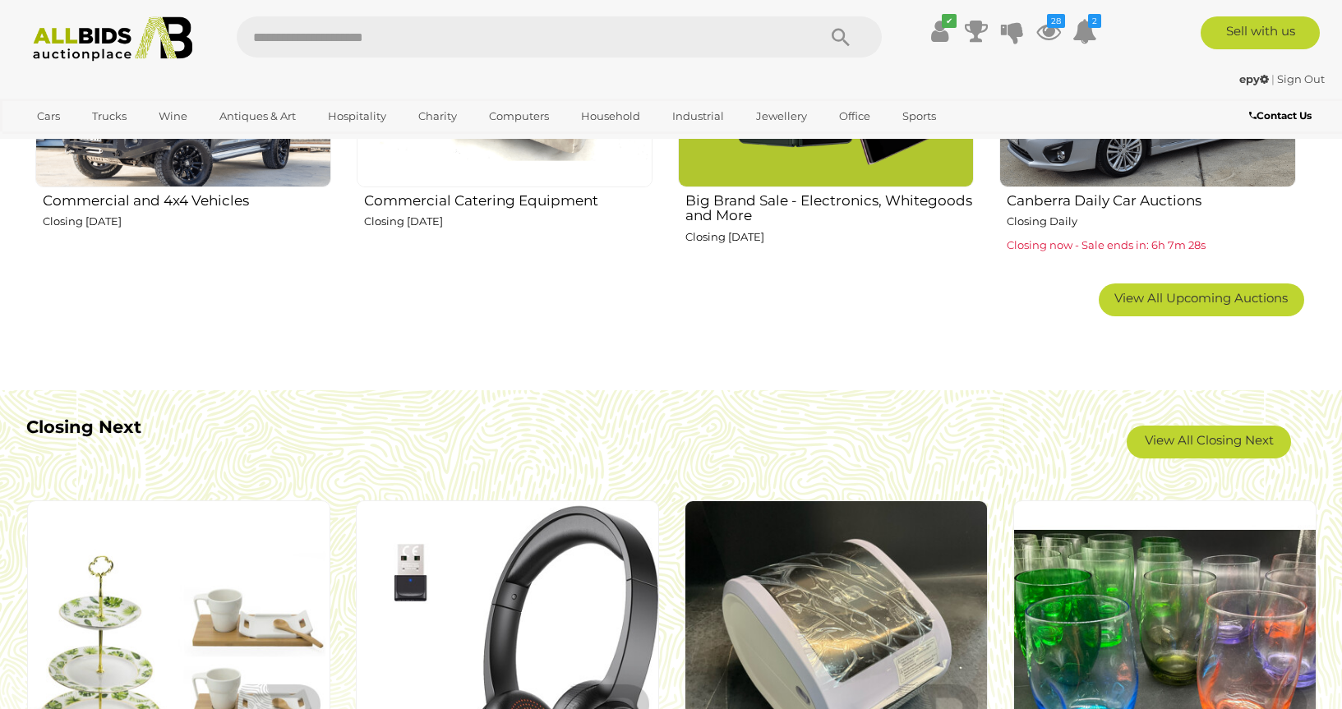
scroll to position [1425, 0]
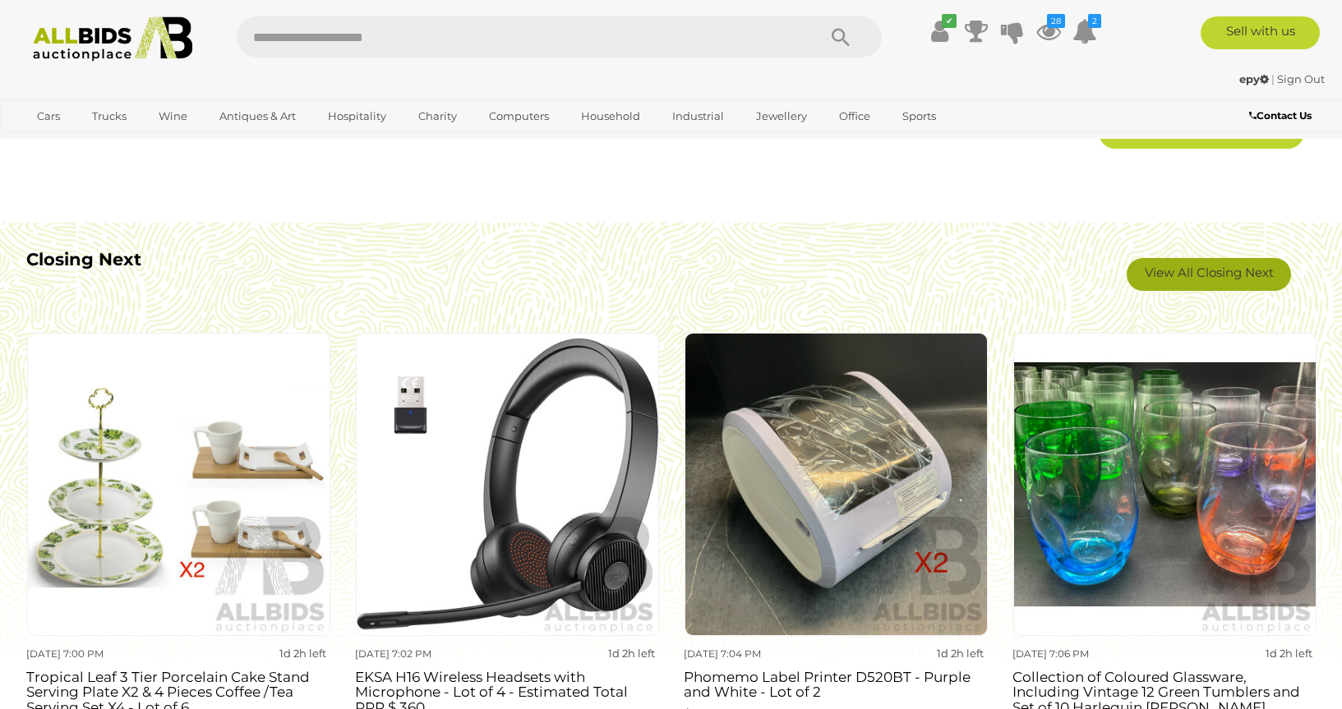
click at [1156, 279] on link "View All Closing Next" at bounding box center [1209, 274] width 164 height 33
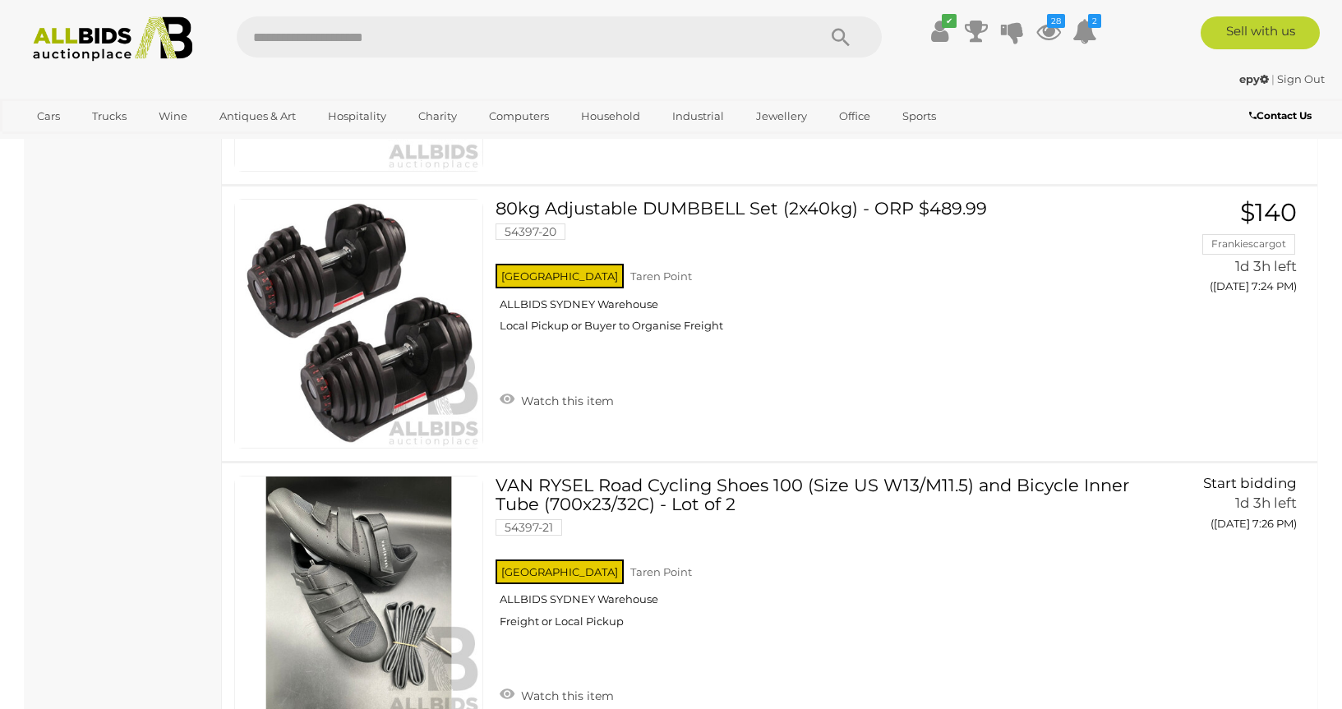
scroll to position [3857, 0]
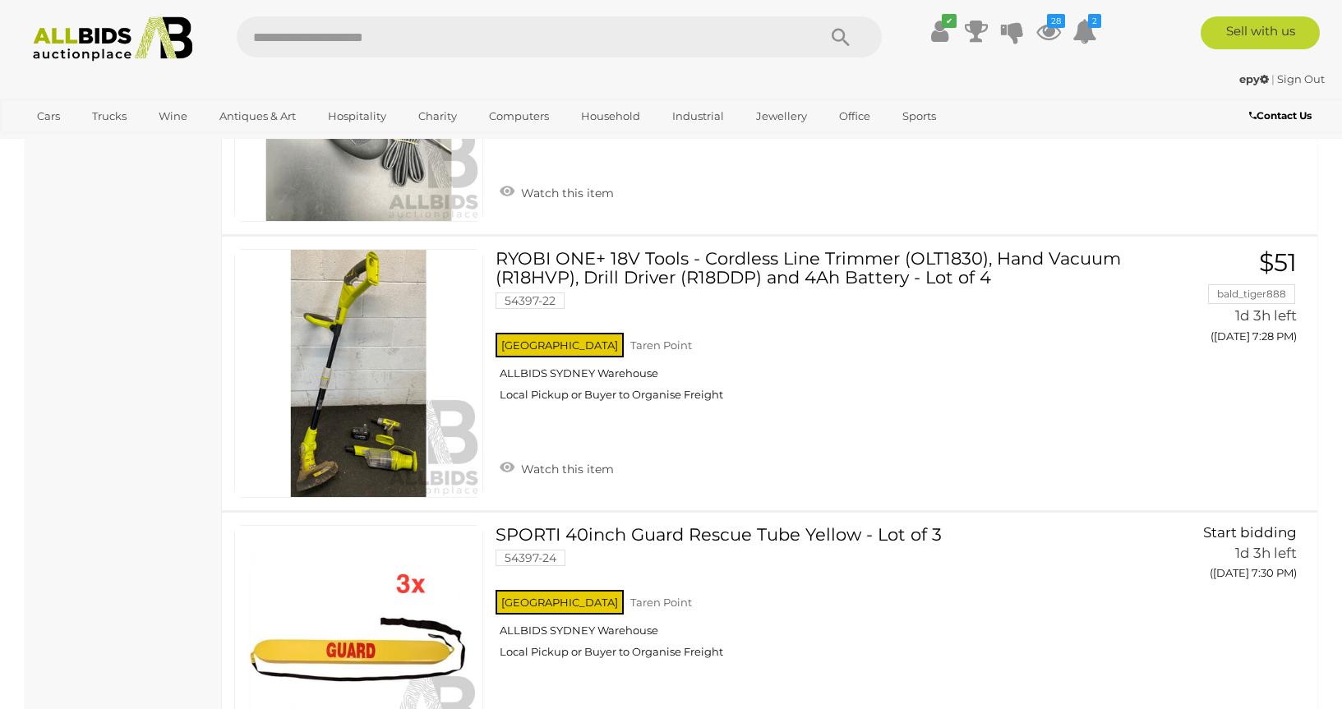
click at [412, 41] on input "text" at bounding box center [519, 36] width 564 height 41
type input "**********"
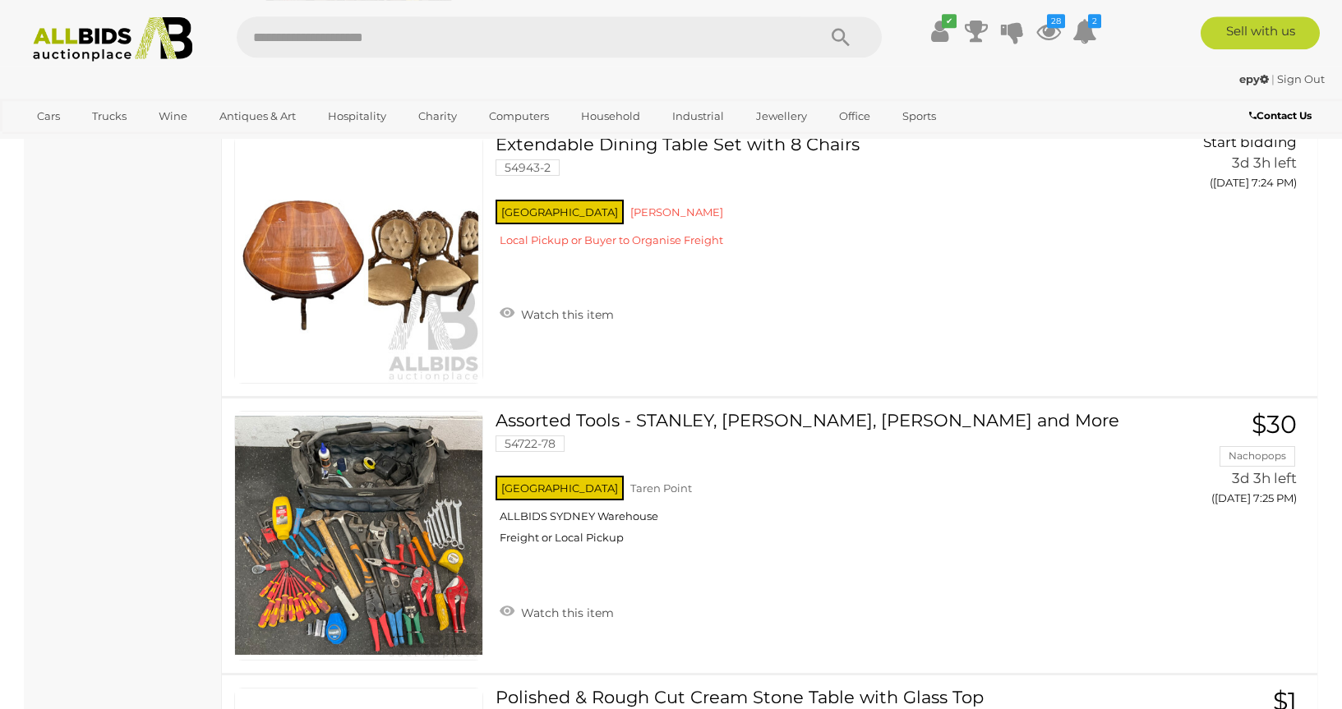
scroll to position [6960, 0]
